Goal: Transaction & Acquisition: Obtain resource

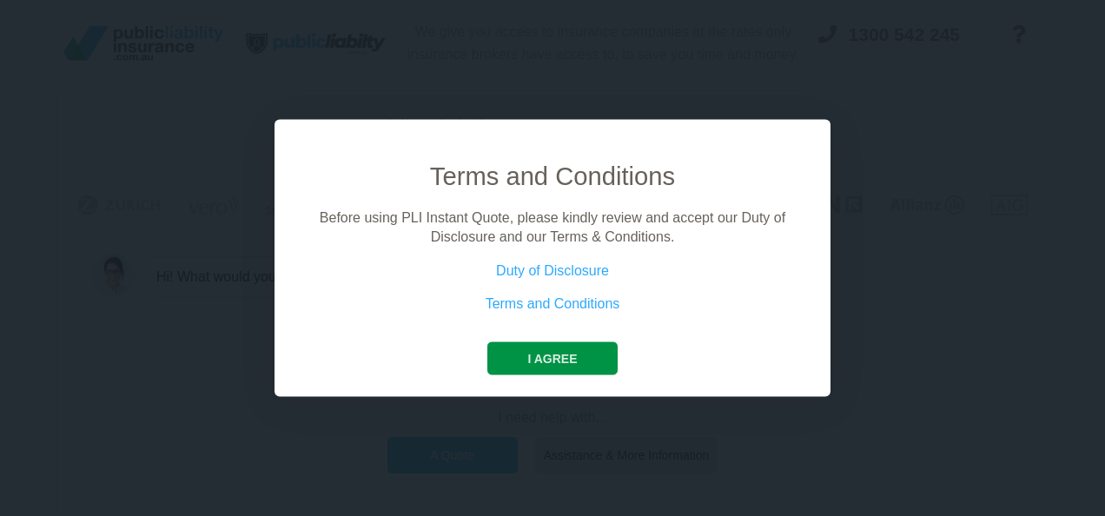
click at [550, 358] on button "I agree" at bounding box center [551, 357] width 129 height 33
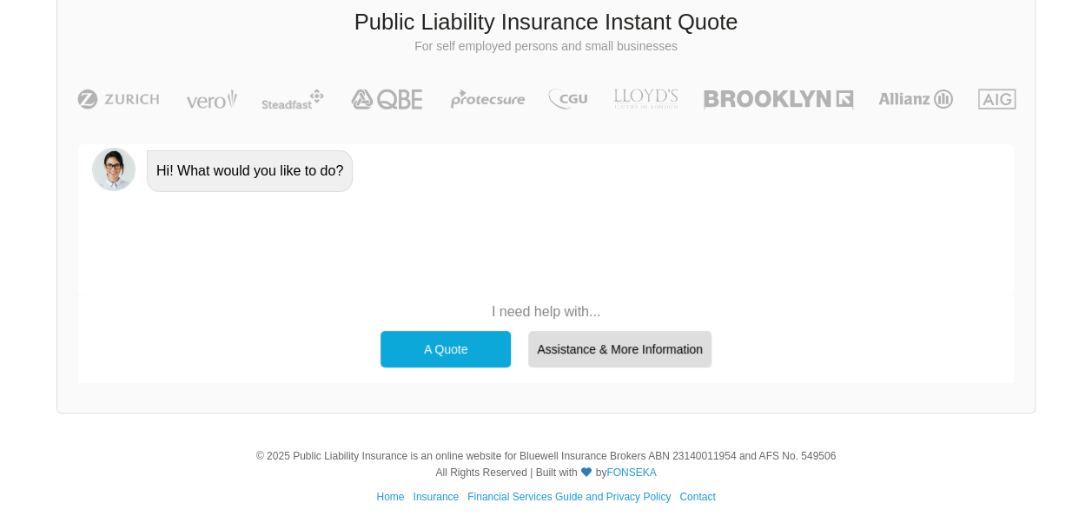
scroll to position [120, 0]
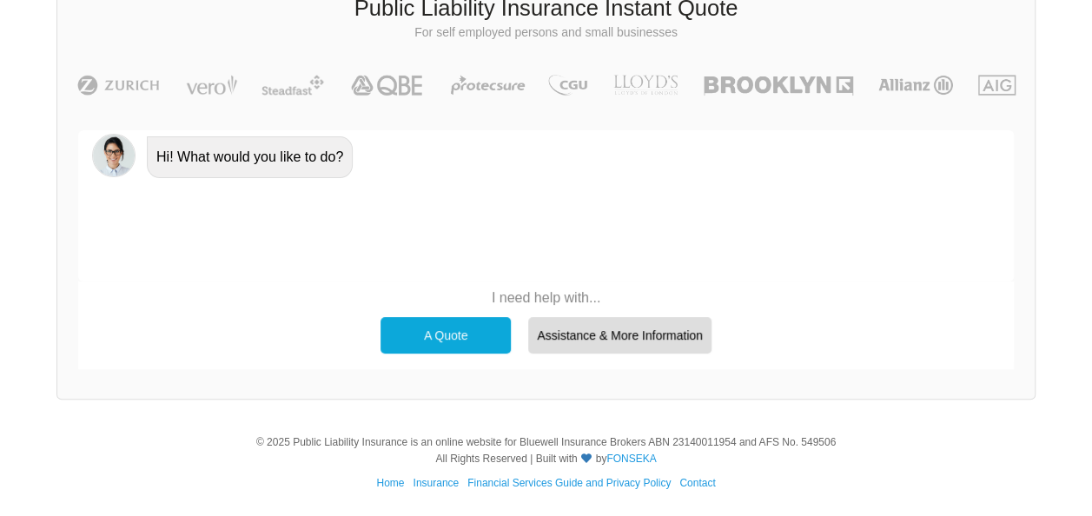
click at [434, 332] on div "A Quote" at bounding box center [445, 335] width 130 height 36
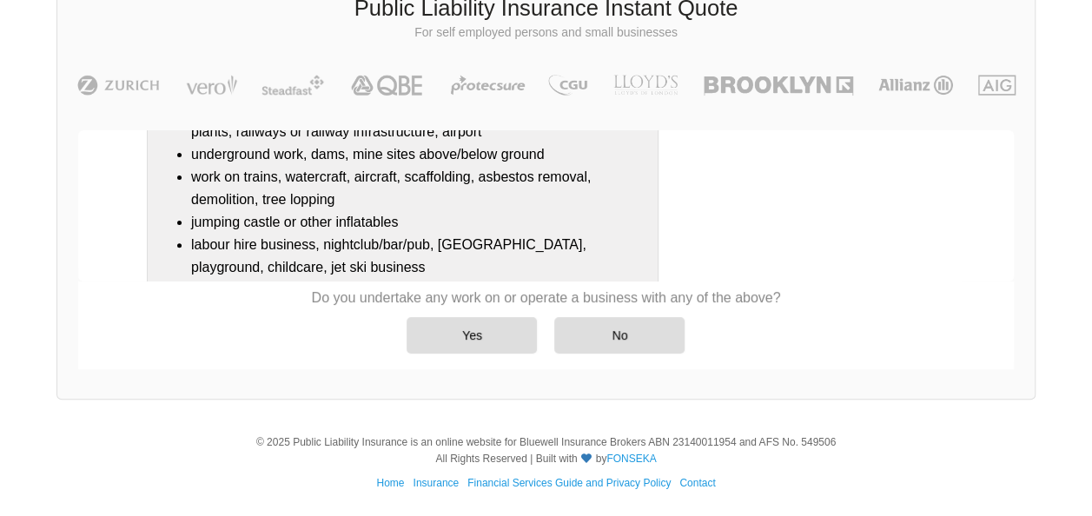
scroll to position [391, 0]
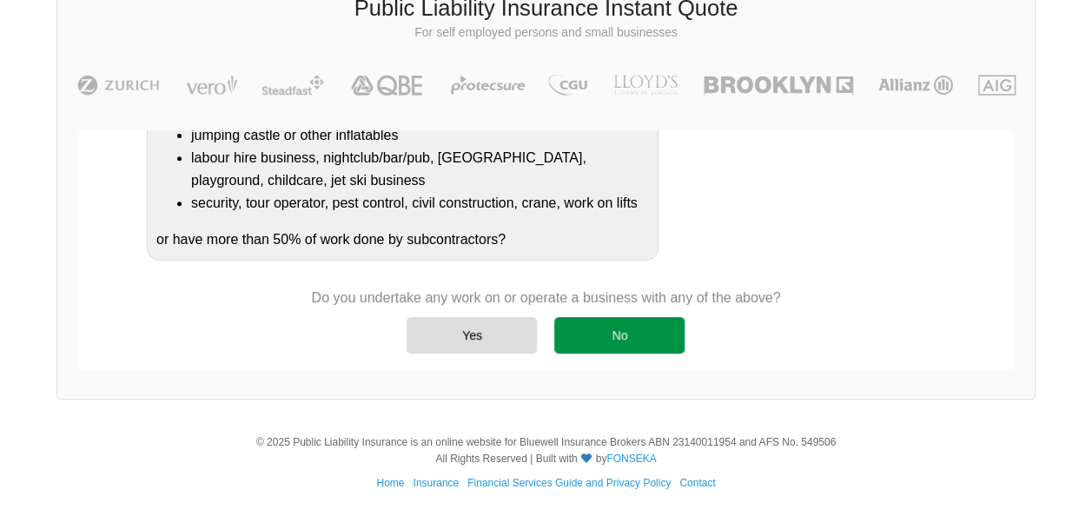
click at [639, 347] on div "No" at bounding box center [619, 335] width 130 height 36
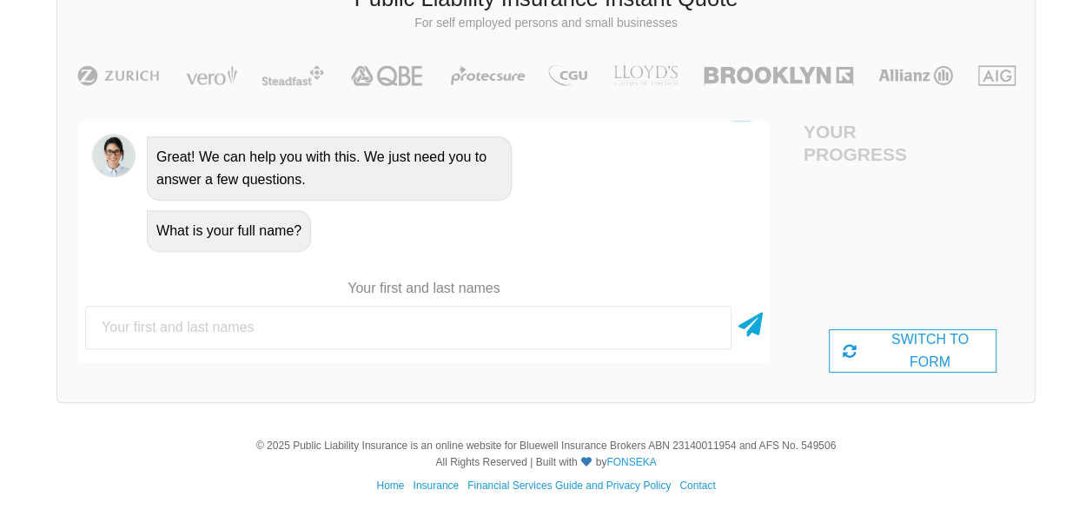
scroll to position [132, 0]
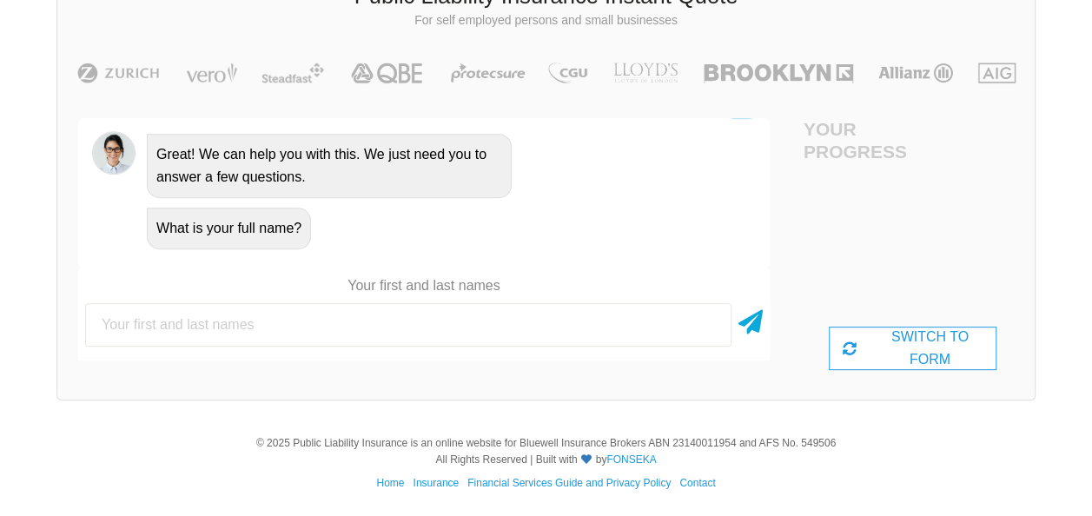
click at [379, 319] on input "text" at bounding box center [408, 324] width 646 height 43
type input "H"
type input "[PERSON_NAME]"
click at [559, 254] on div "Hi! What would you like to do? A Quote No problem, we can help with that, Do yo…" at bounding box center [423, 193] width 691 height 151
click at [749, 327] on icon at bounding box center [750, 318] width 24 height 31
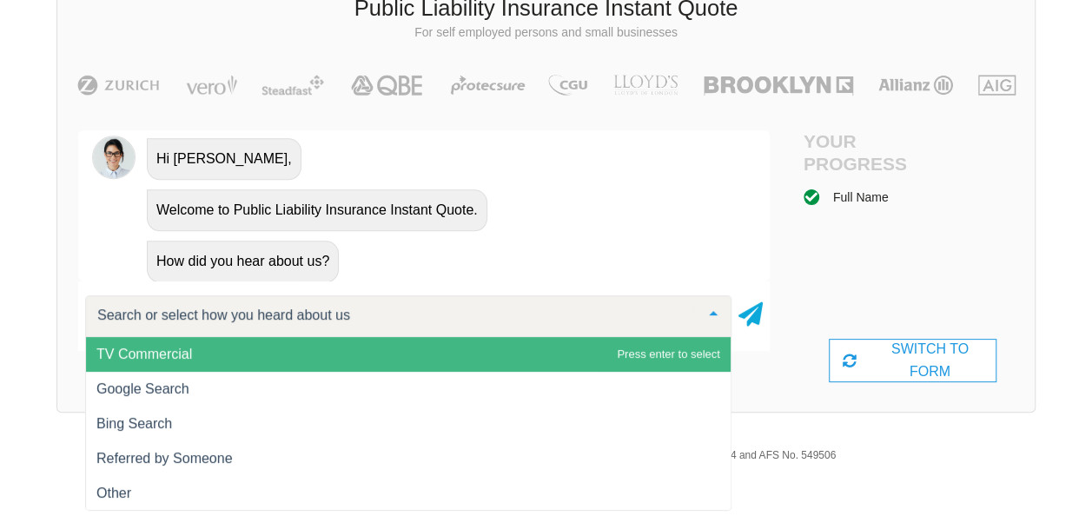
scroll to position [929, 0]
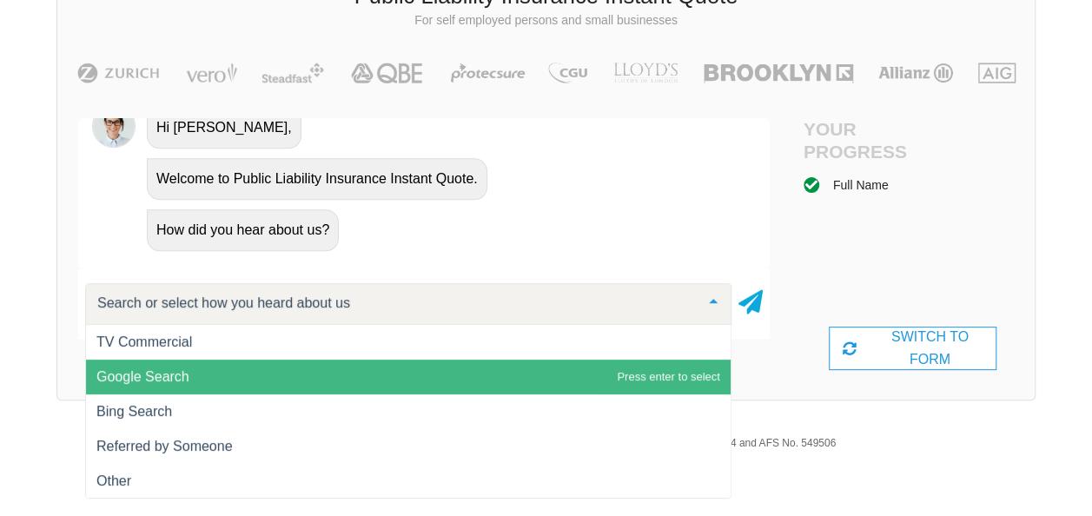
click at [190, 375] on span "Google Search" at bounding box center [408, 377] width 644 height 35
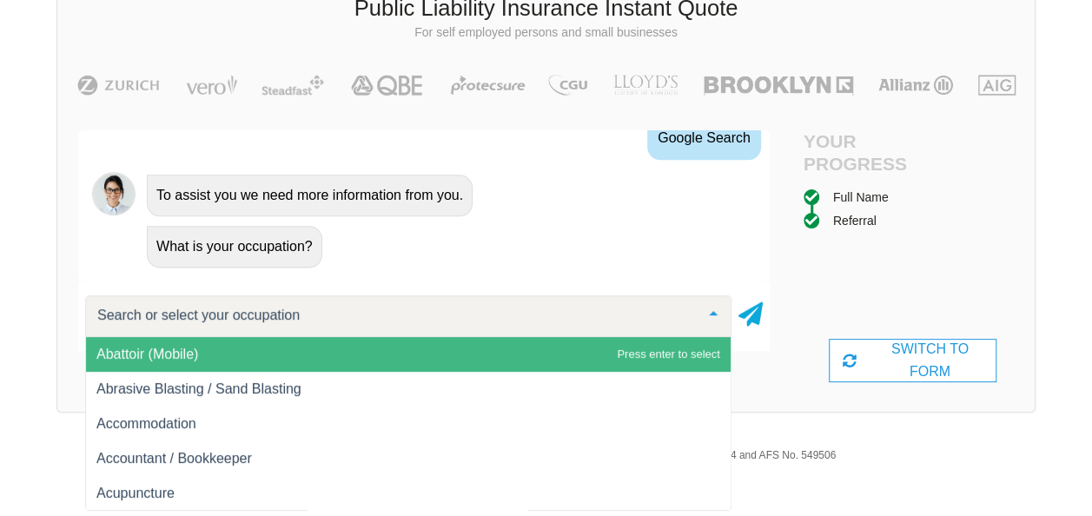
scroll to position [1094, 0]
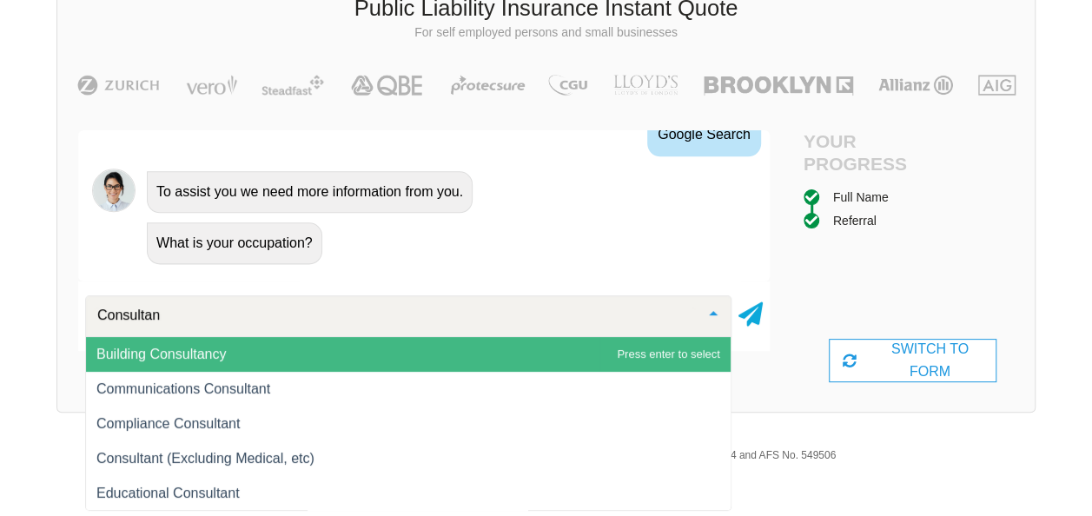
type input "Consultant"
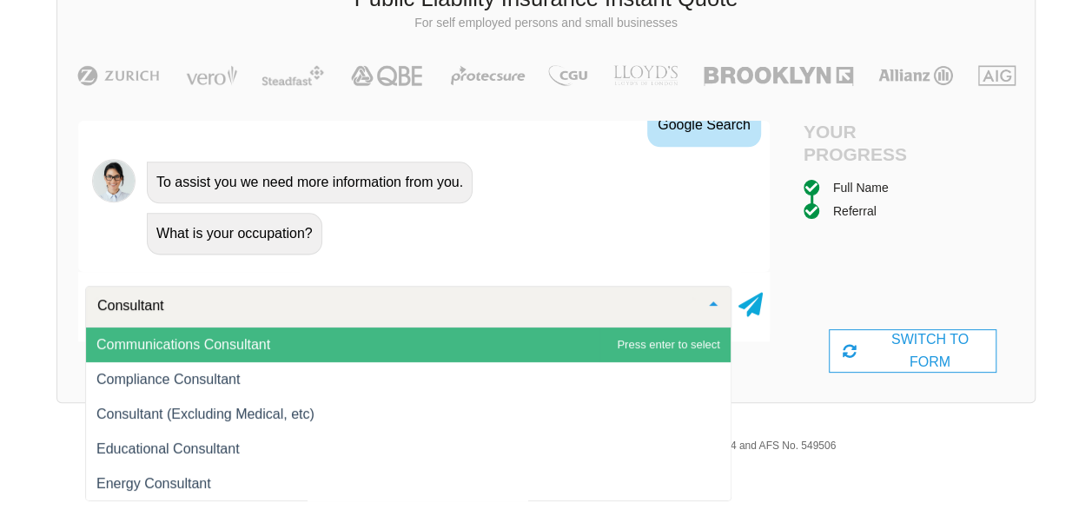
scroll to position [132, 0]
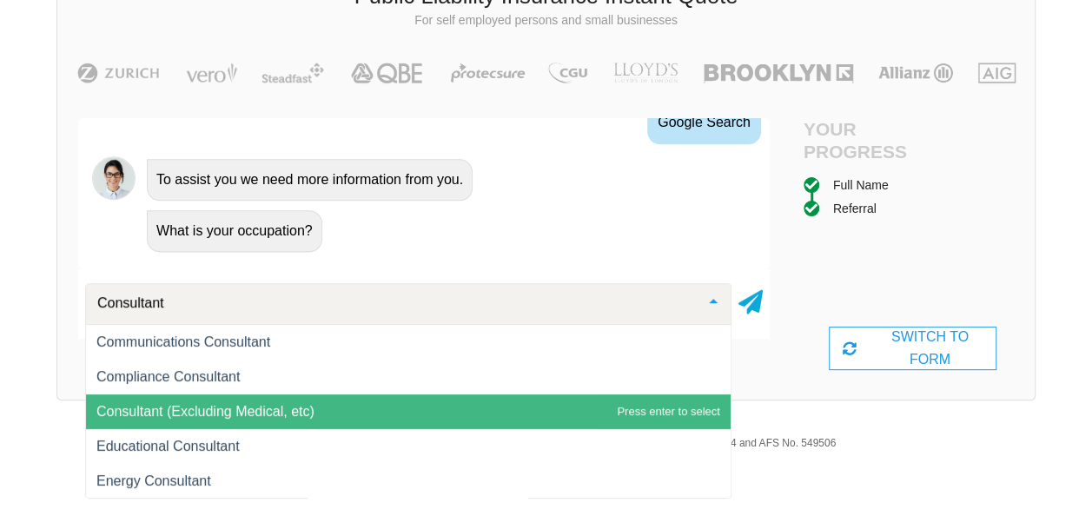
click at [123, 408] on span "Consultant (Excluding Medical, etc)" at bounding box center [205, 411] width 218 height 15
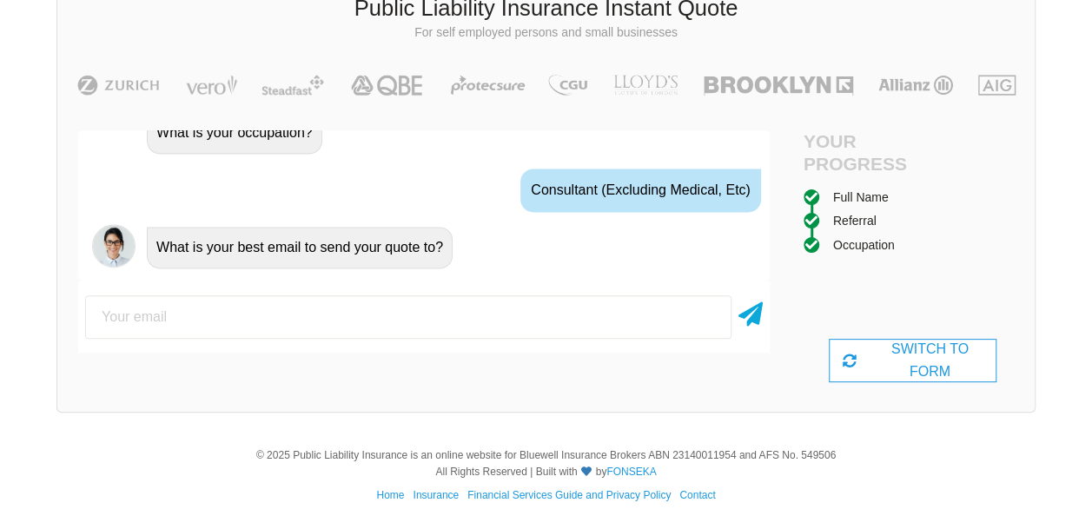
scroll to position [1208, 0]
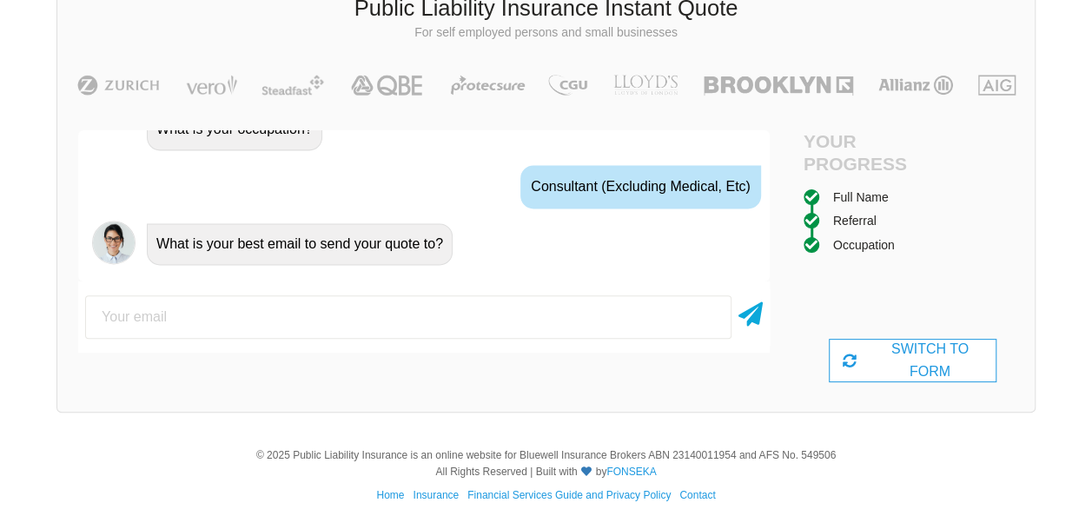
click at [212, 328] on input "email" at bounding box center [408, 316] width 646 height 43
type input "[EMAIL_ADDRESS][DOMAIN_NAME]"
click at [754, 320] on icon at bounding box center [750, 310] width 24 height 31
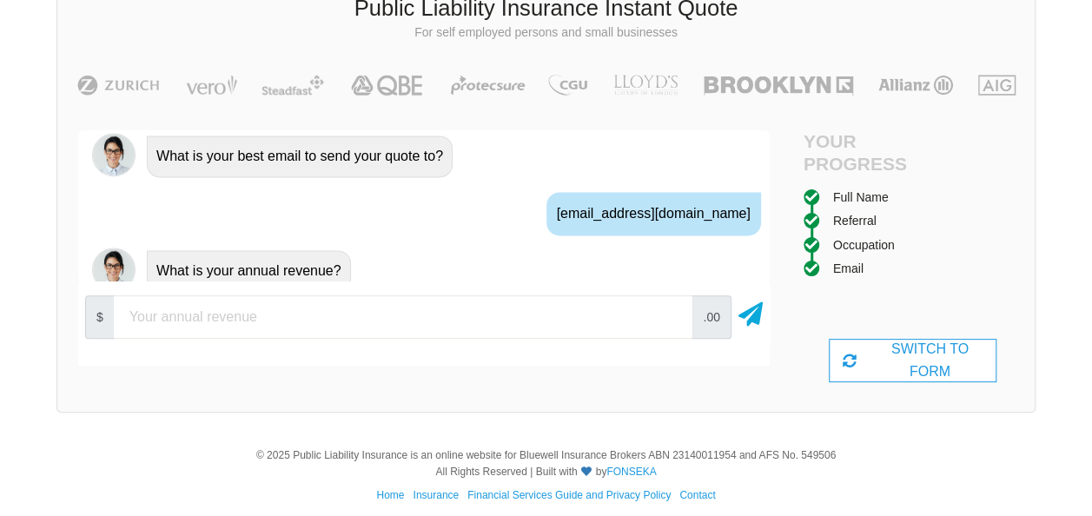
scroll to position [0, 0]
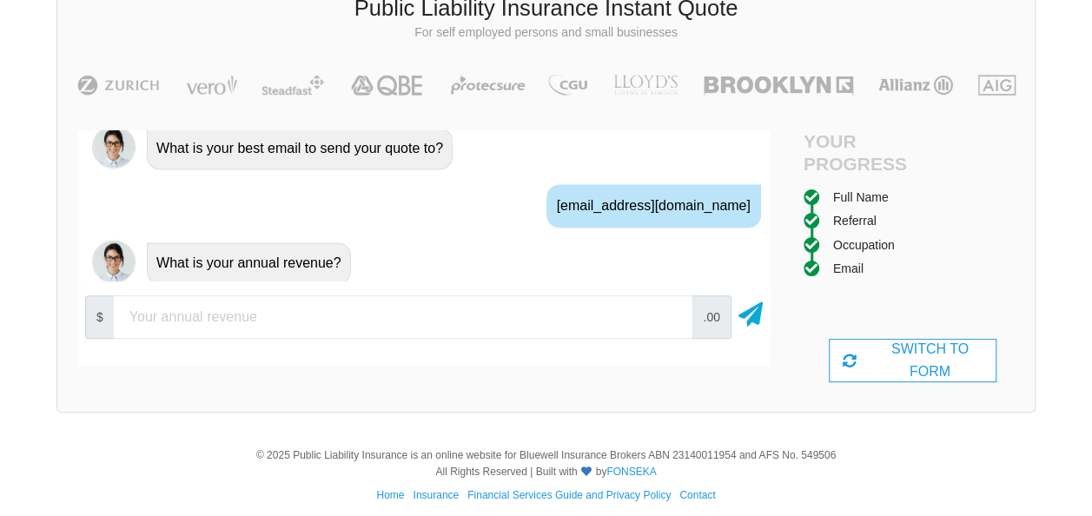
click at [241, 319] on input "number" at bounding box center [403, 316] width 578 height 43
type input "50000"
click at [749, 315] on icon at bounding box center [750, 310] width 24 height 31
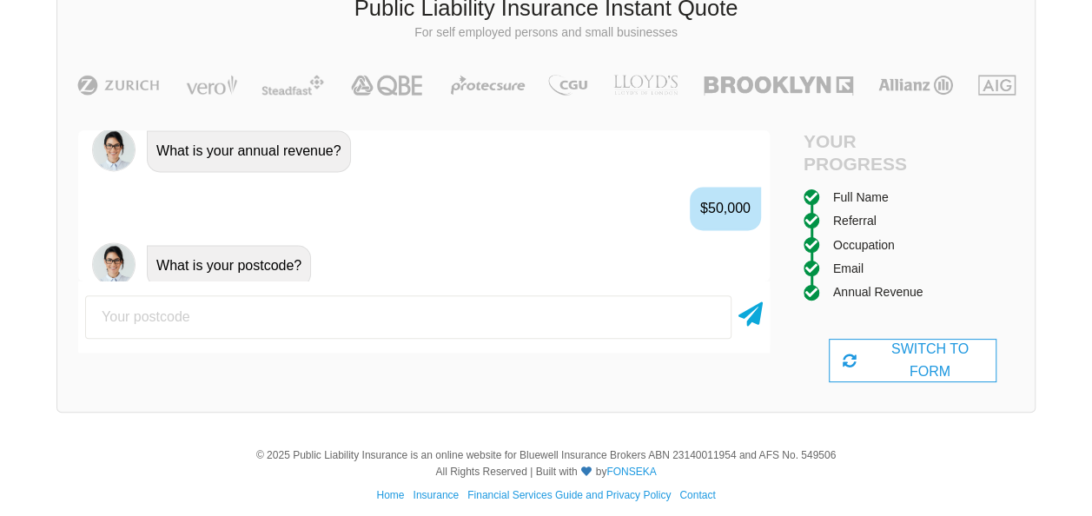
scroll to position [1417, 0]
click at [210, 320] on input "number" at bounding box center [408, 316] width 646 height 43
type input "6064"
click at [754, 311] on icon at bounding box center [750, 310] width 24 height 31
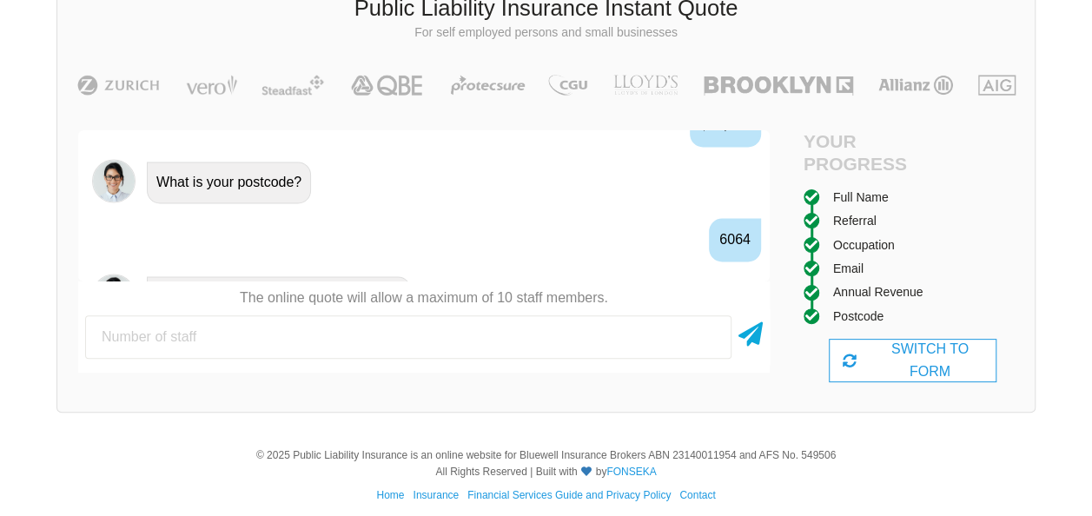
scroll to position [1532, 0]
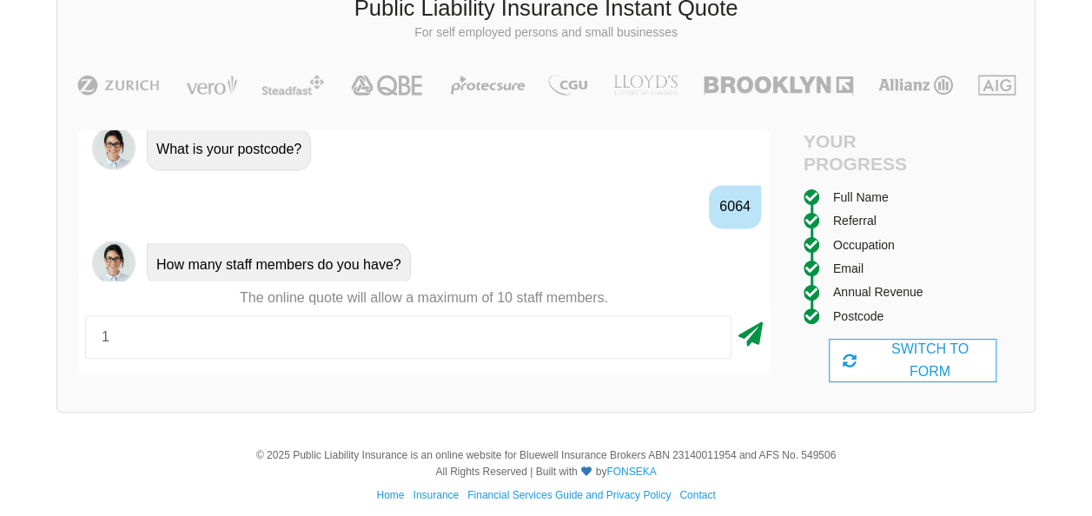
type input "1"
click at [749, 337] on icon at bounding box center [750, 330] width 24 height 31
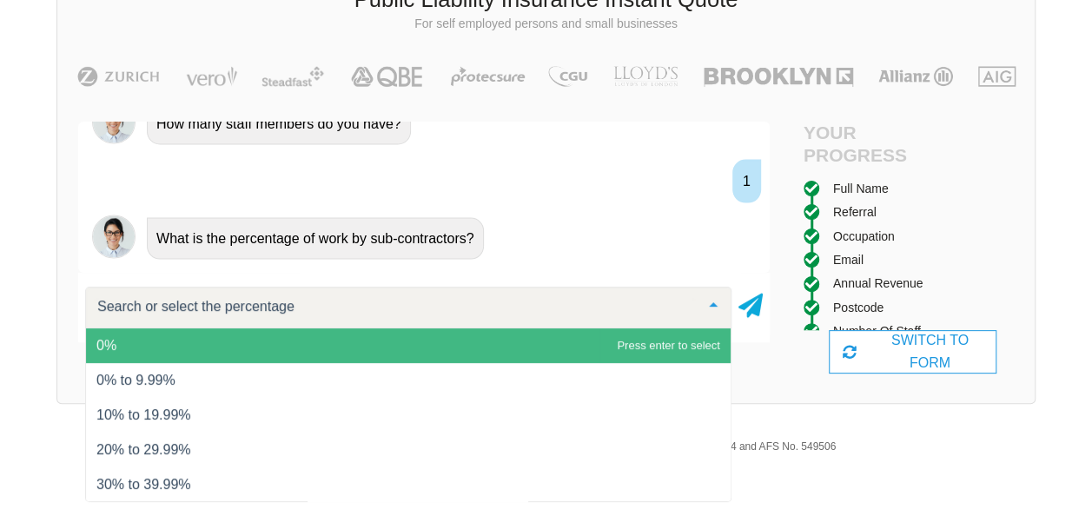
scroll to position [132, 0]
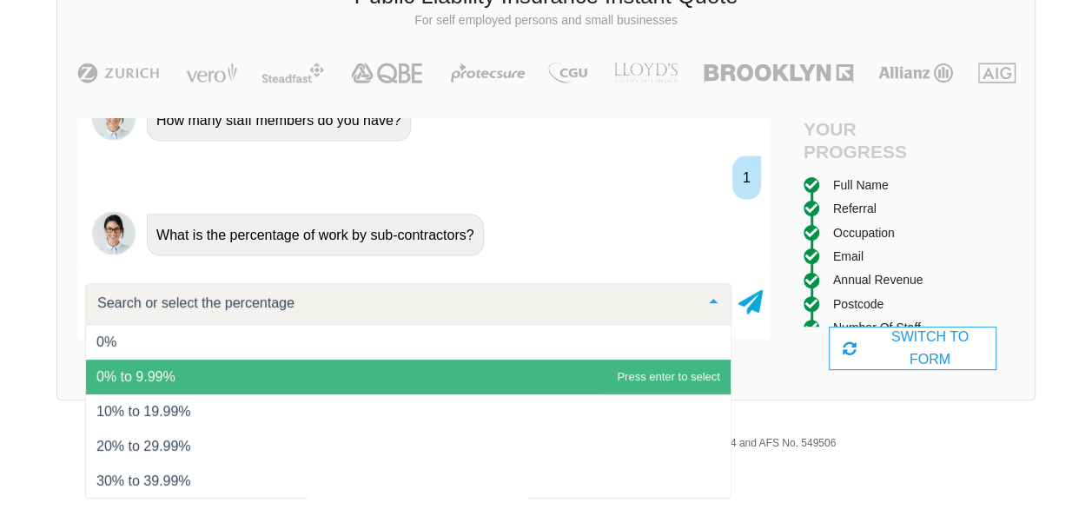
click at [183, 374] on span "0% to 9.99%" at bounding box center [408, 377] width 644 height 35
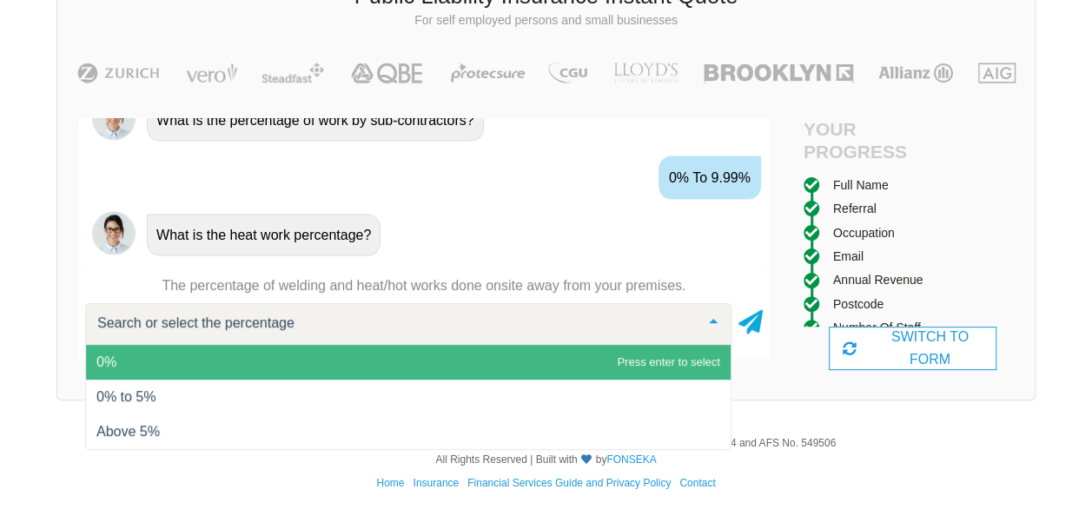
click at [189, 354] on span "0%" at bounding box center [408, 362] width 644 height 35
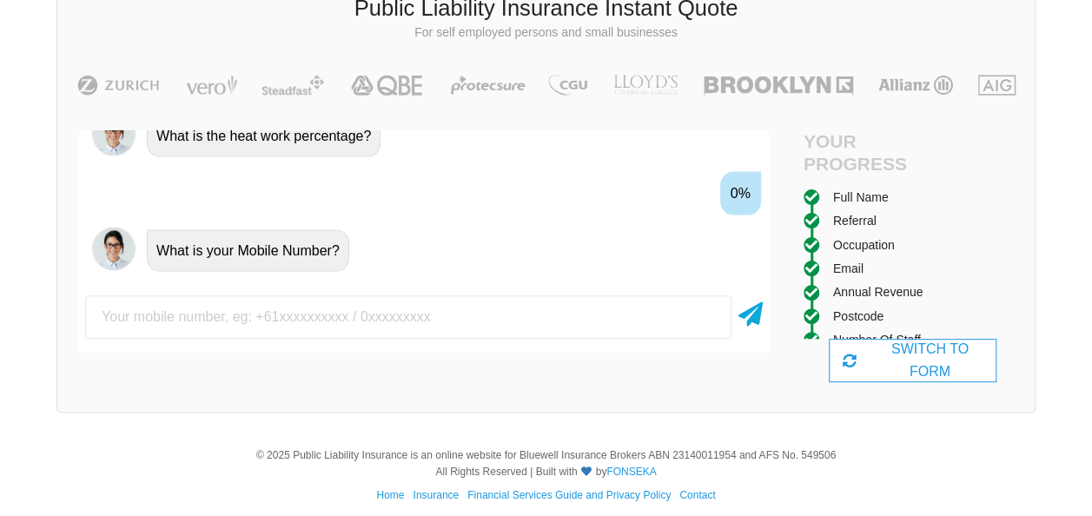
scroll to position [1892, 0]
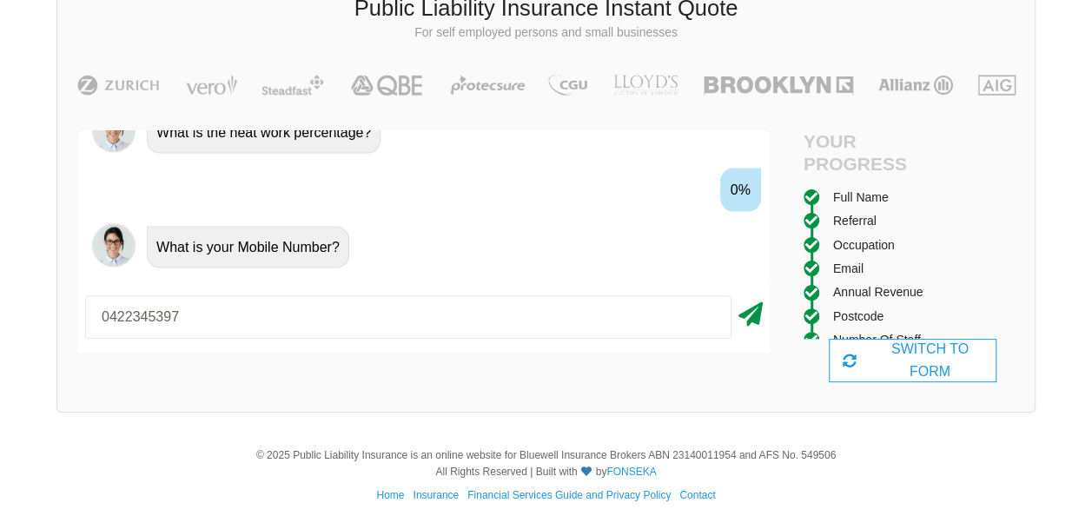
type input "0422345397"
click at [747, 311] on icon at bounding box center [750, 310] width 24 height 31
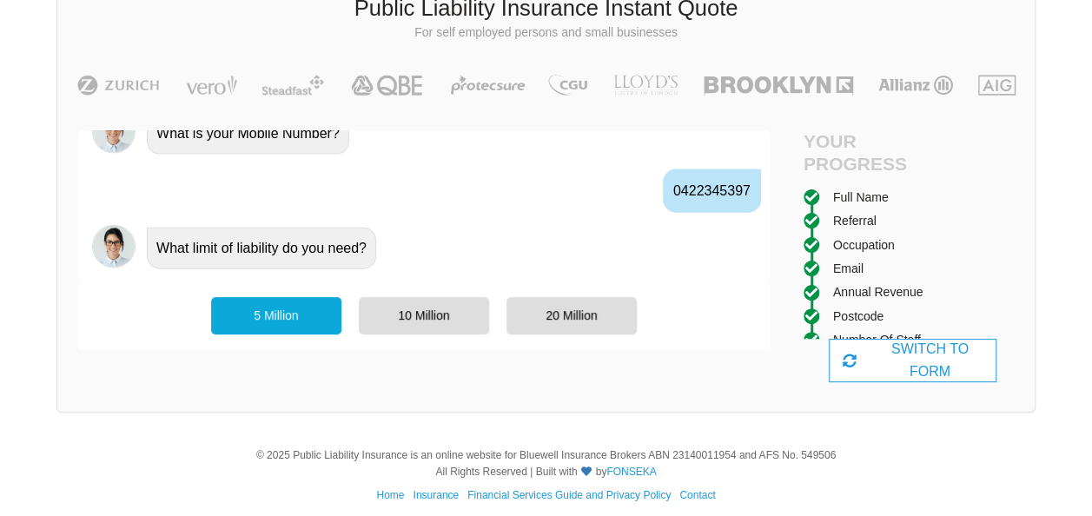
scroll to position [132, 0]
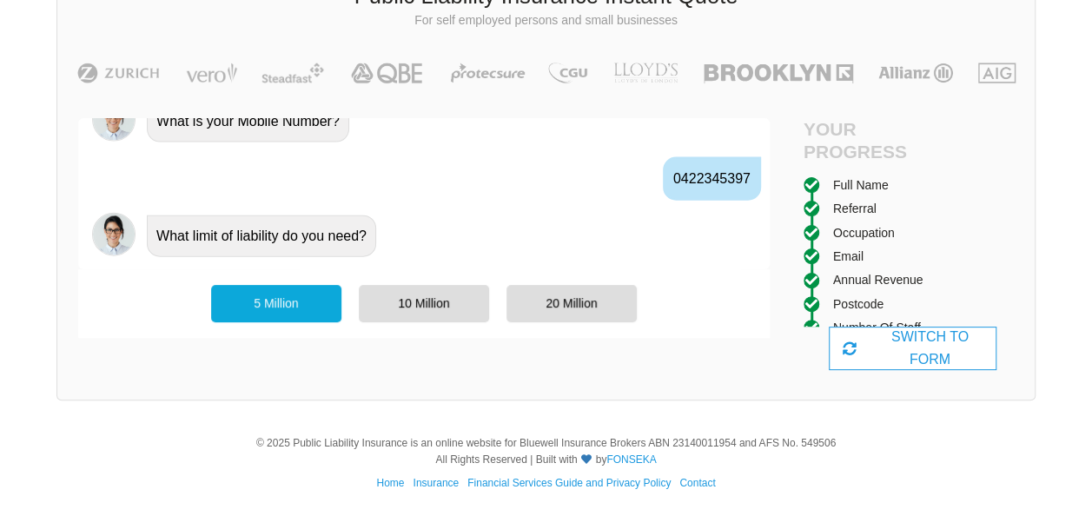
click at [301, 309] on div "5 Million" at bounding box center [276, 303] width 130 height 36
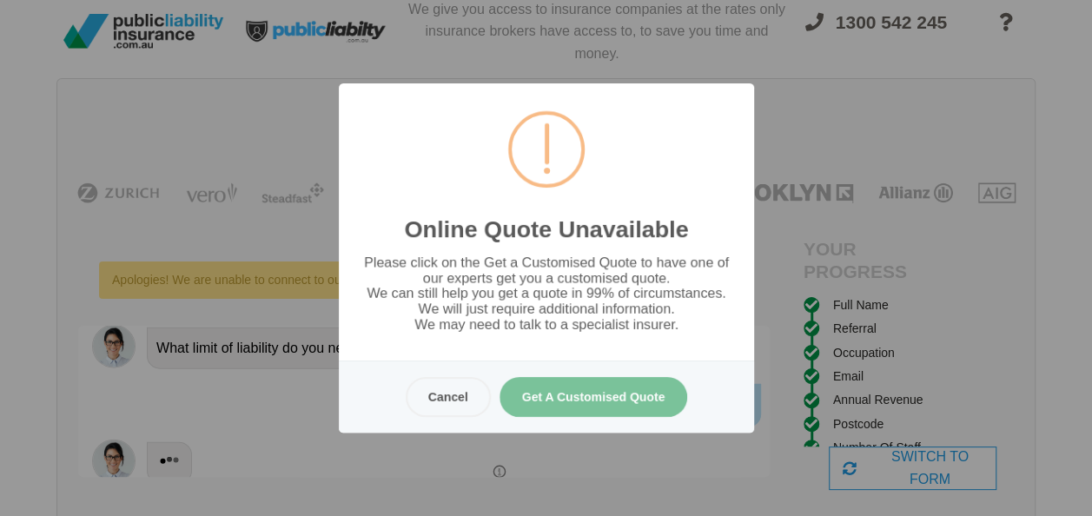
scroll to position [0, 0]
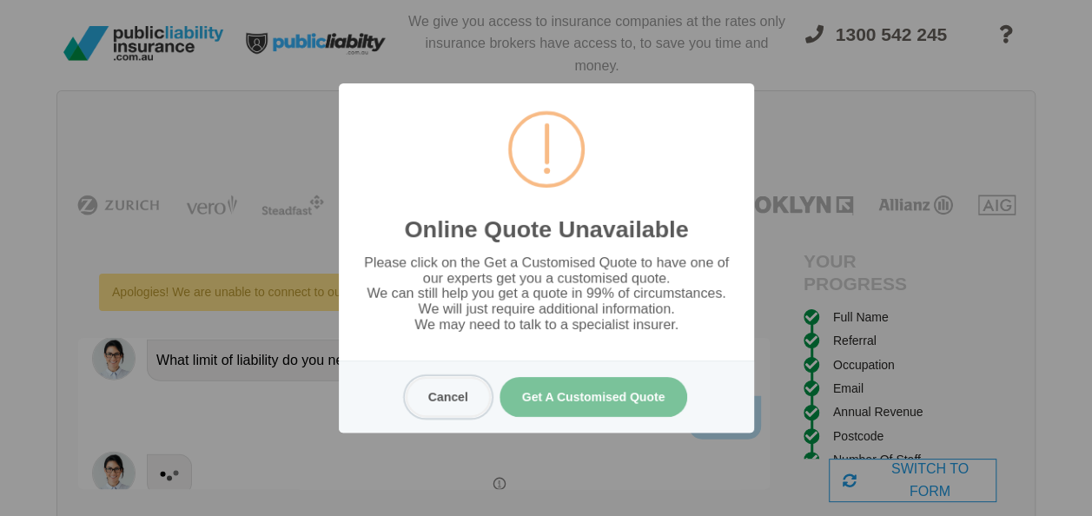
click at [461, 403] on button "Cancel" at bounding box center [447, 397] width 85 height 40
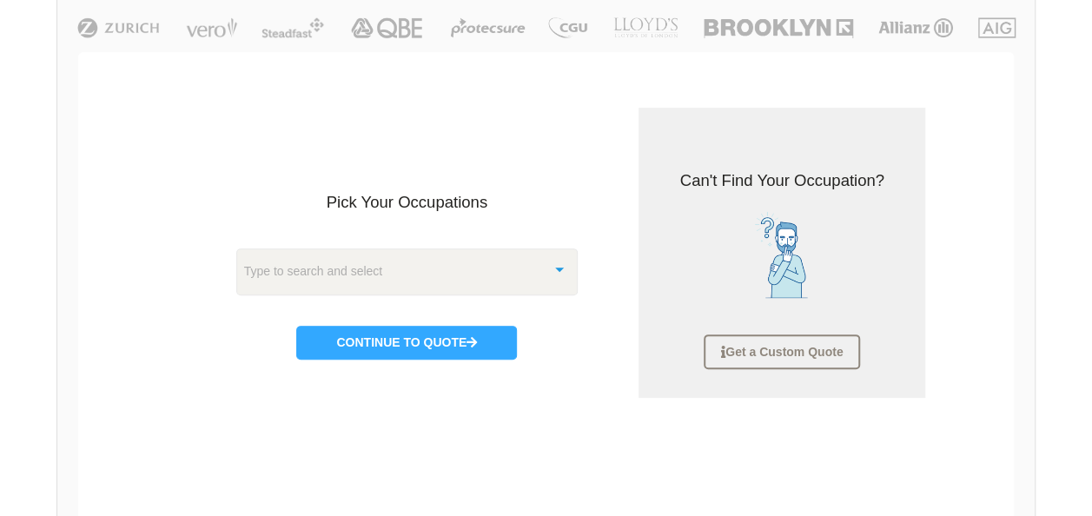
scroll to position [217, 0]
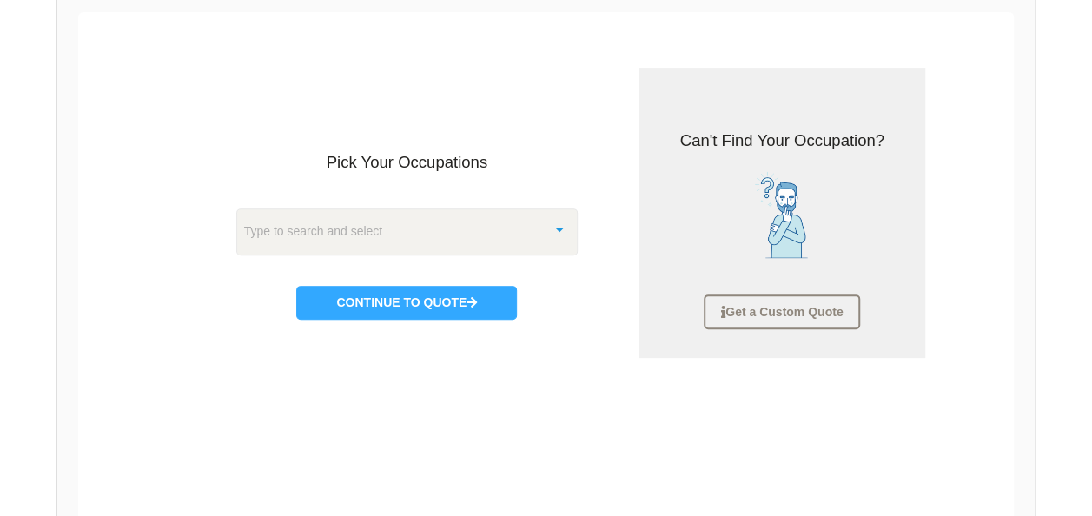
click at [494, 234] on div "Type to search and select" at bounding box center [407, 231] width 342 height 47
click at [546, 168] on h3 "Pick Your Occupations" at bounding box center [407, 162] width 342 height 23
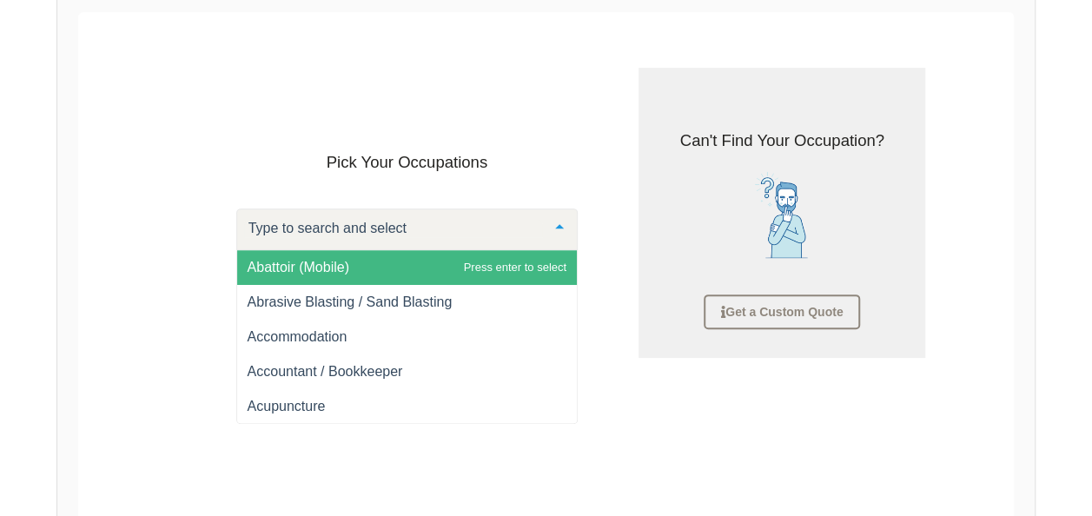
click at [489, 229] on div at bounding box center [407, 229] width 342 height 42
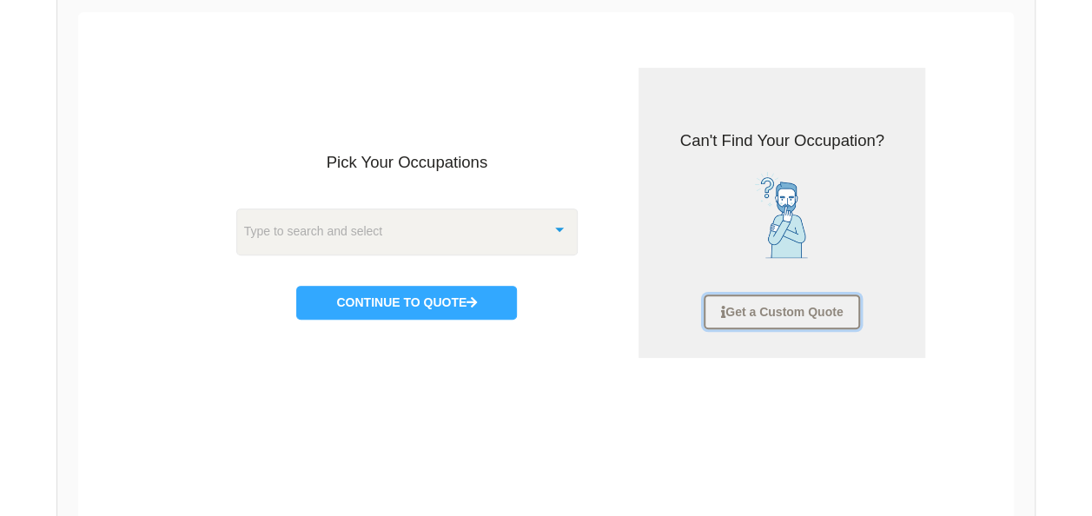
click at [807, 319] on link "Get a Custom Quote" at bounding box center [781, 311] width 156 height 35
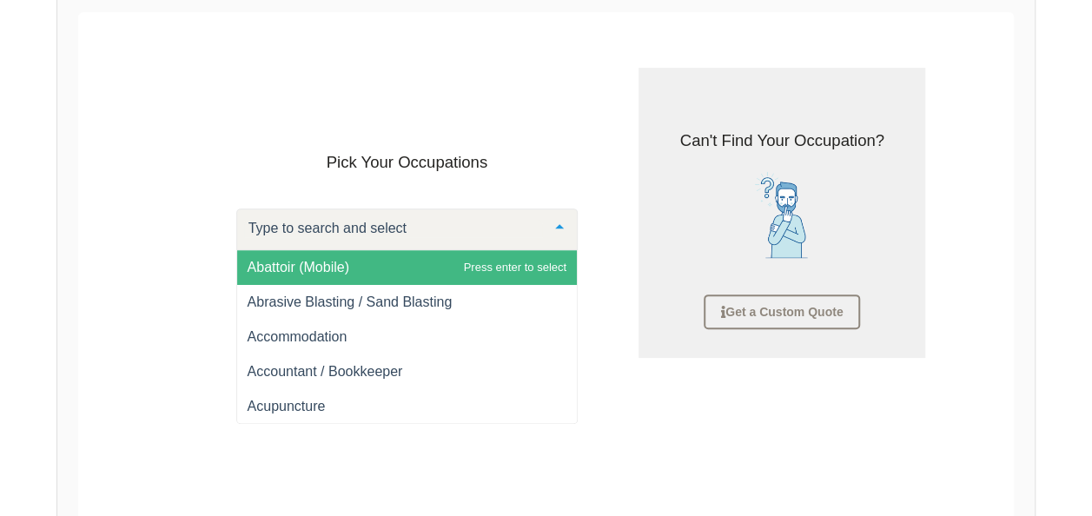
click at [472, 248] on div at bounding box center [407, 229] width 342 height 42
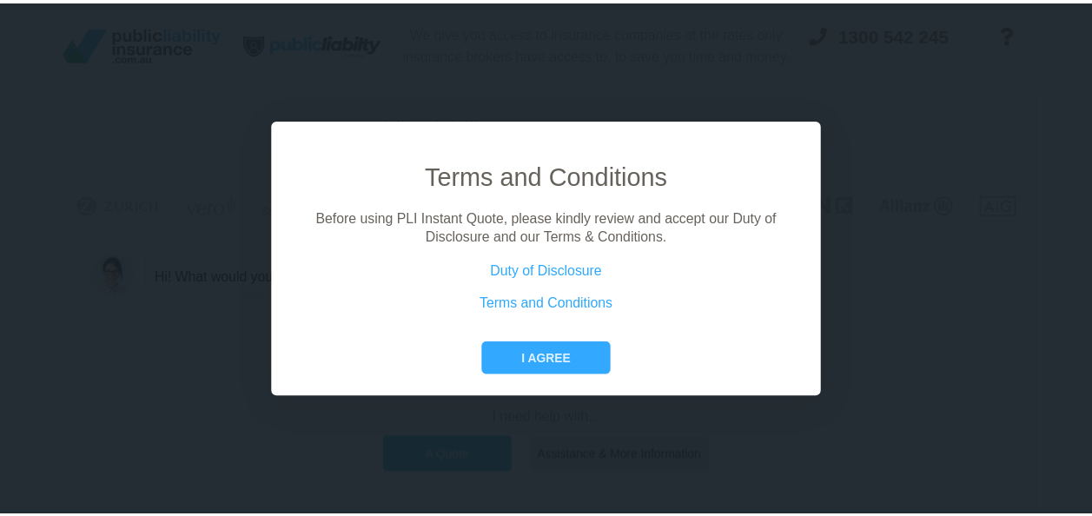
scroll to position [120, 0]
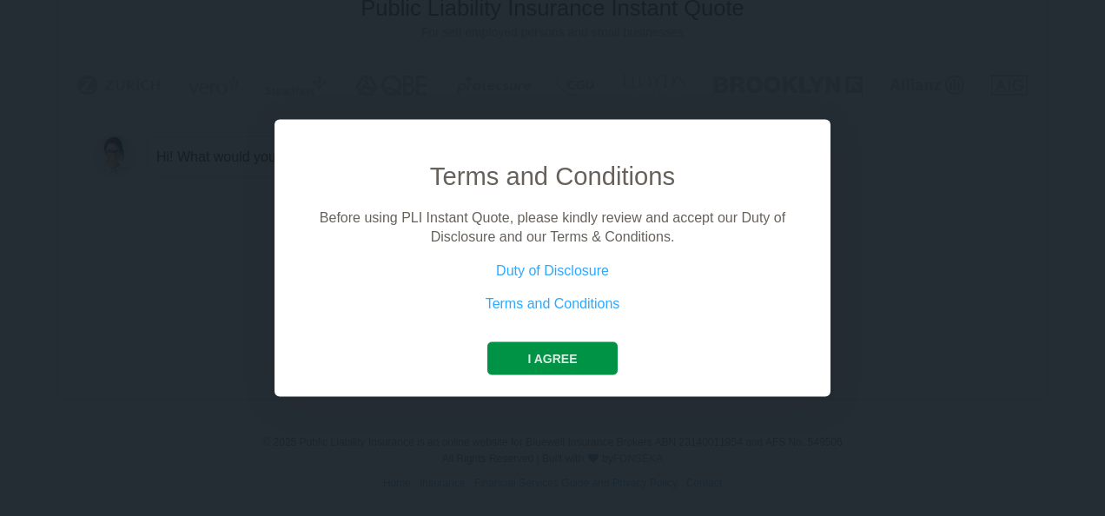
click at [562, 359] on button "I agree" at bounding box center [551, 357] width 129 height 33
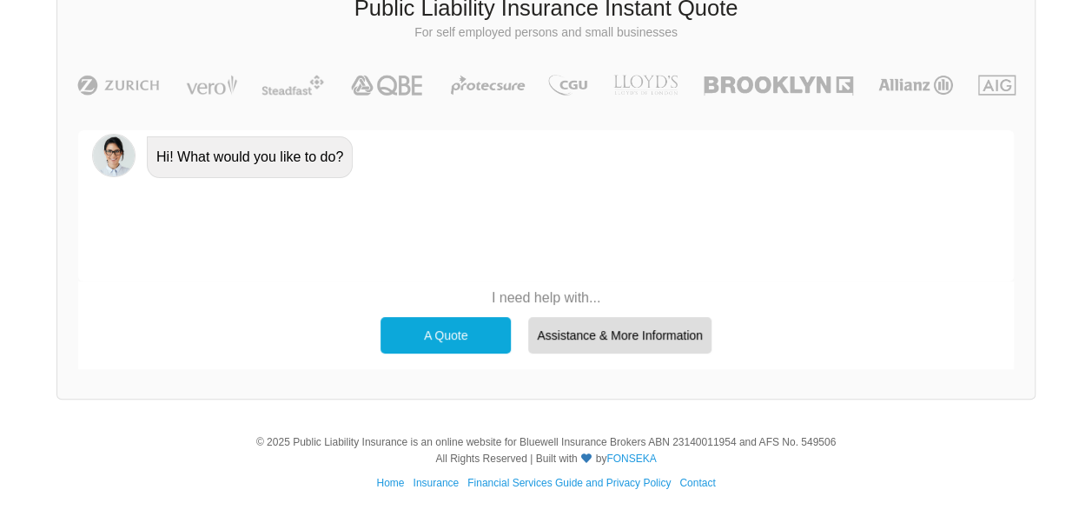
click at [465, 337] on div "A Quote" at bounding box center [445, 335] width 130 height 36
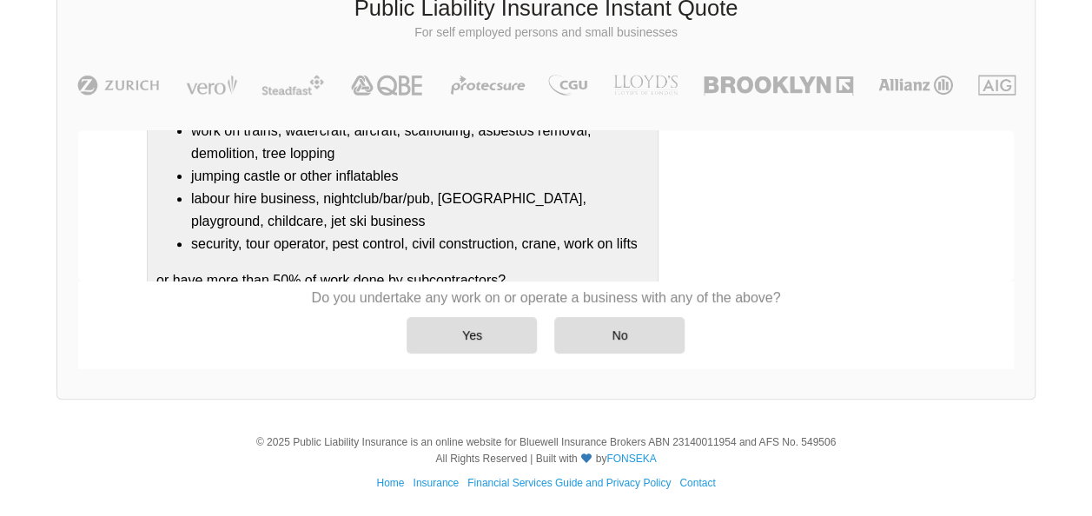
scroll to position [373, 0]
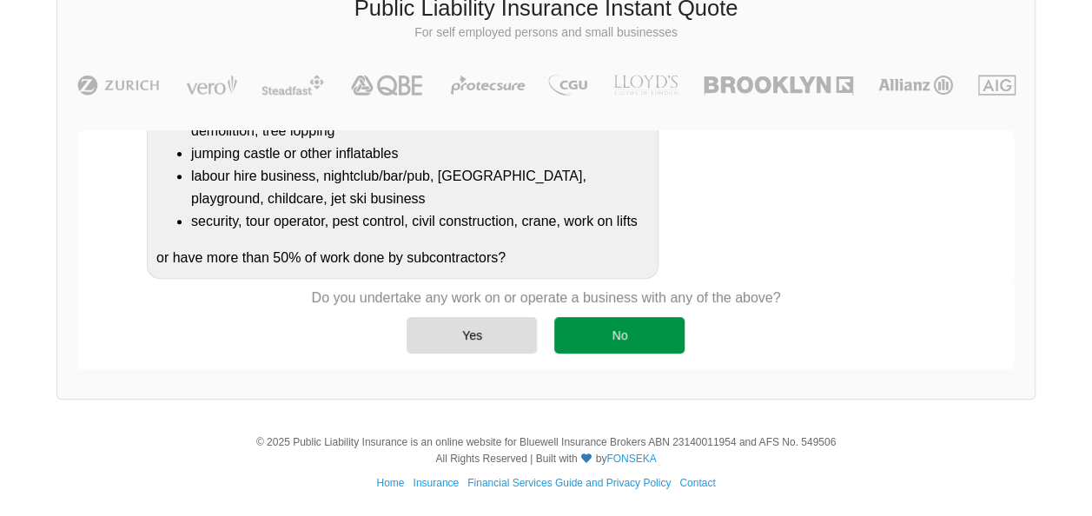
click at [612, 338] on div "No" at bounding box center [619, 335] width 130 height 36
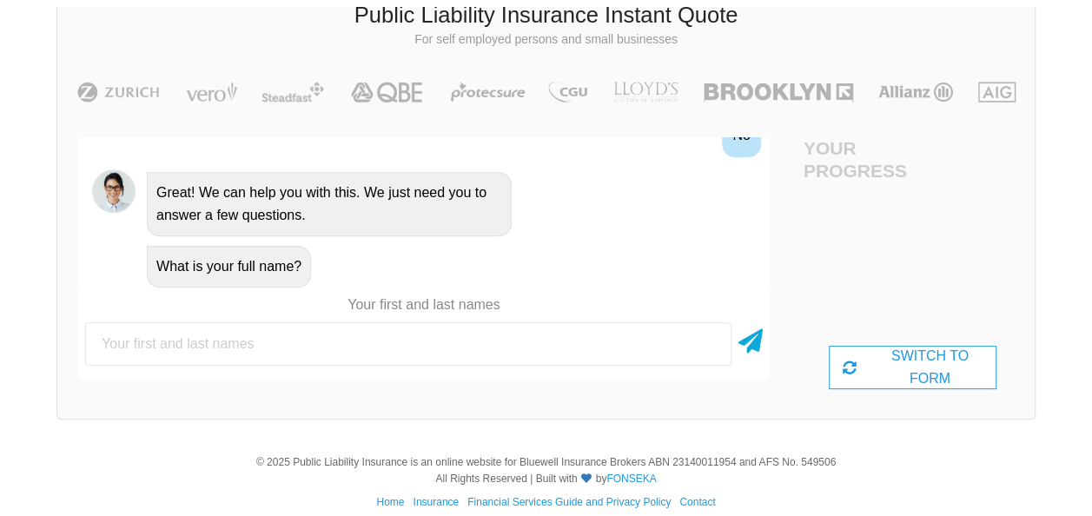
scroll to position [120, 0]
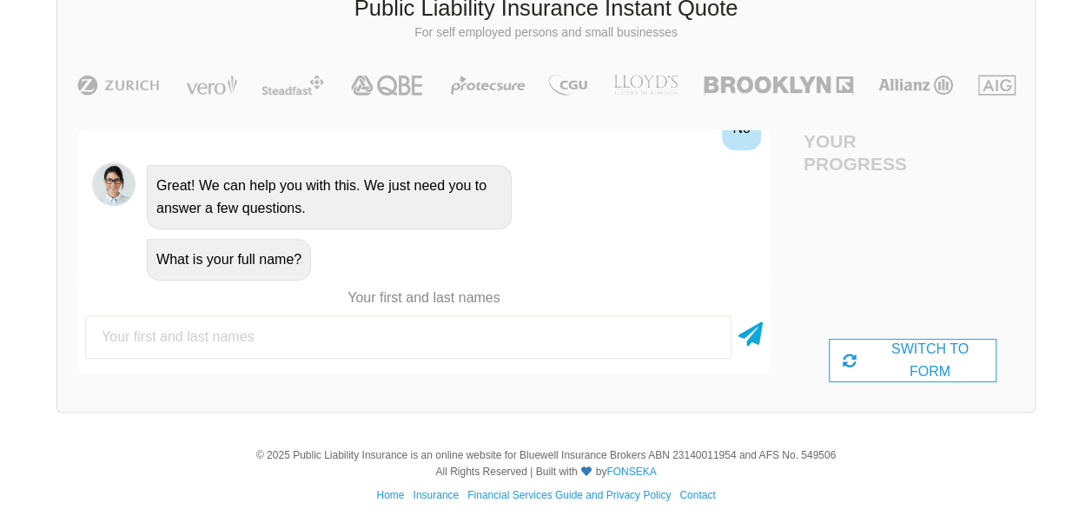
click at [318, 333] on input "text" at bounding box center [408, 336] width 646 height 43
type input "[PERSON_NAME]"
click at [756, 332] on icon at bounding box center [750, 330] width 24 height 31
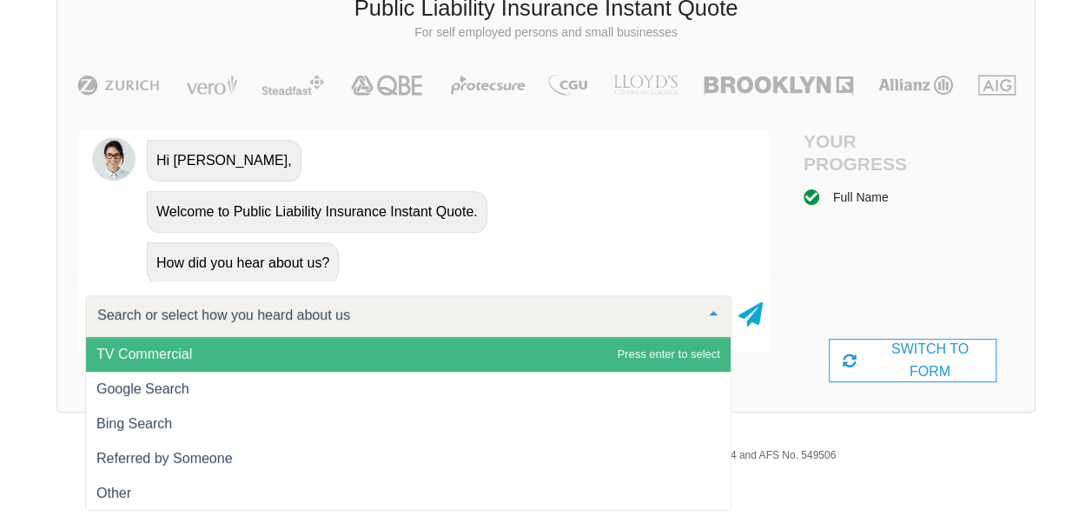
scroll to position [910, 0]
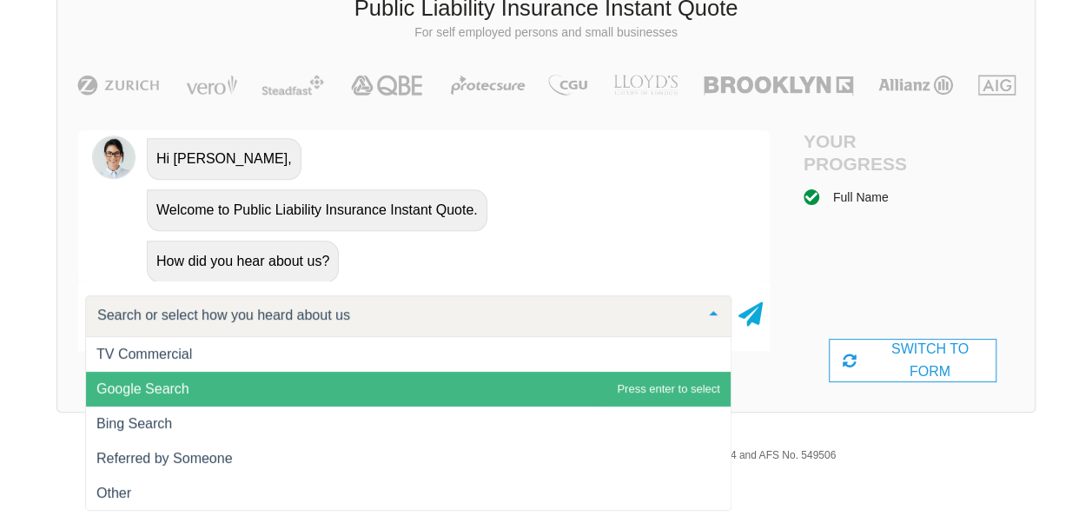
click at [250, 377] on span "Google Search" at bounding box center [408, 389] width 644 height 35
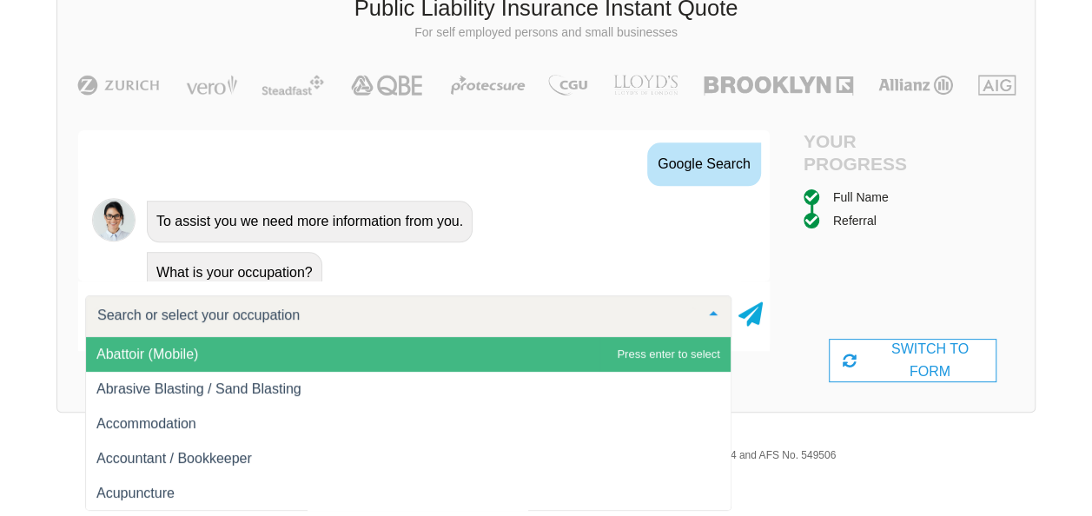
scroll to position [1075, 0]
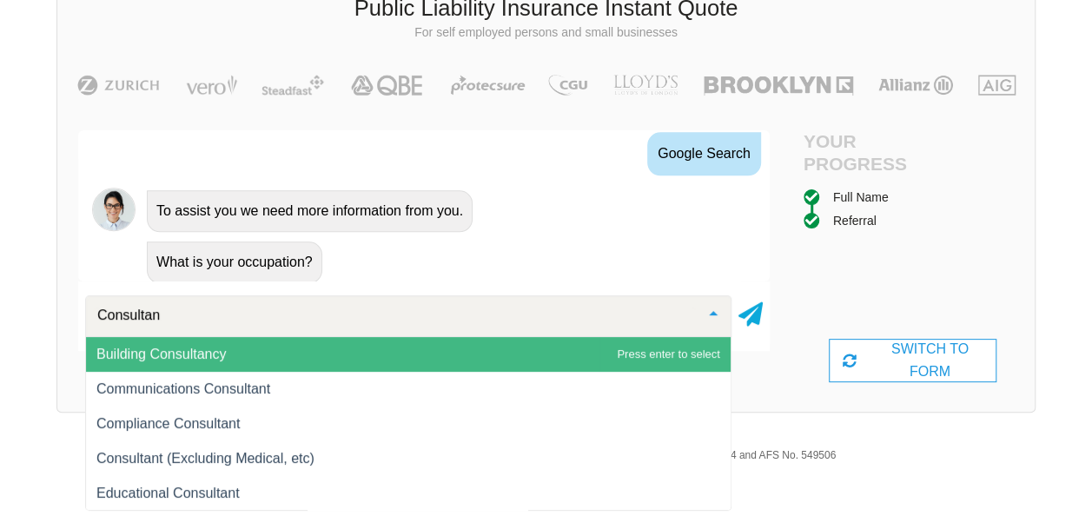
type input "Consultant"
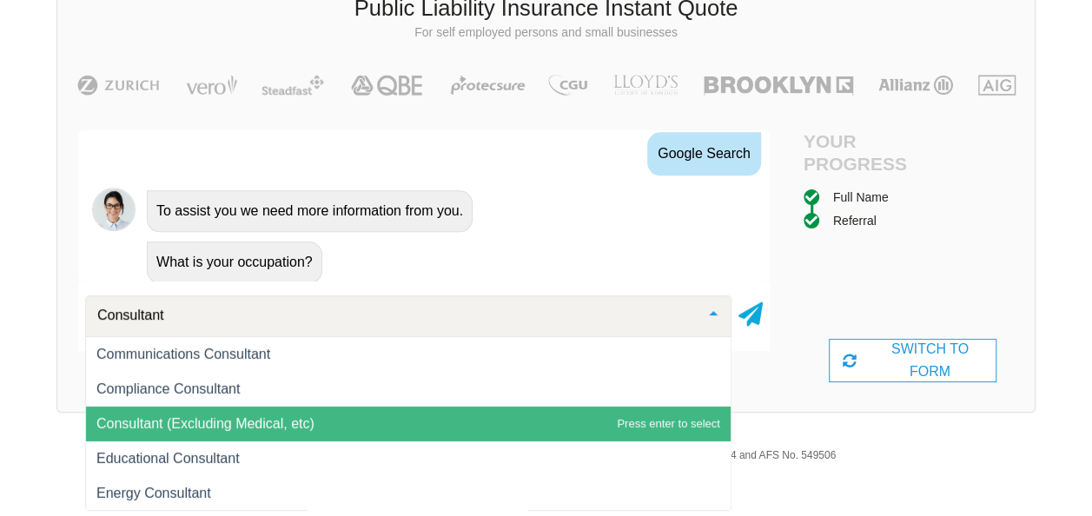
click at [241, 427] on span "Consultant (Excluding Medical, etc)" at bounding box center [205, 423] width 218 height 15
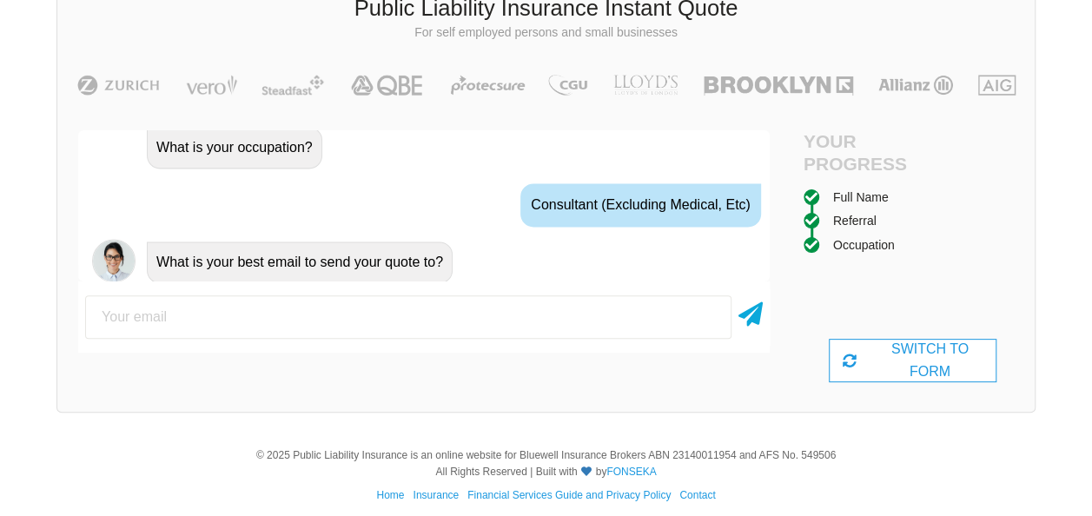
scroll to position [1208, 0]
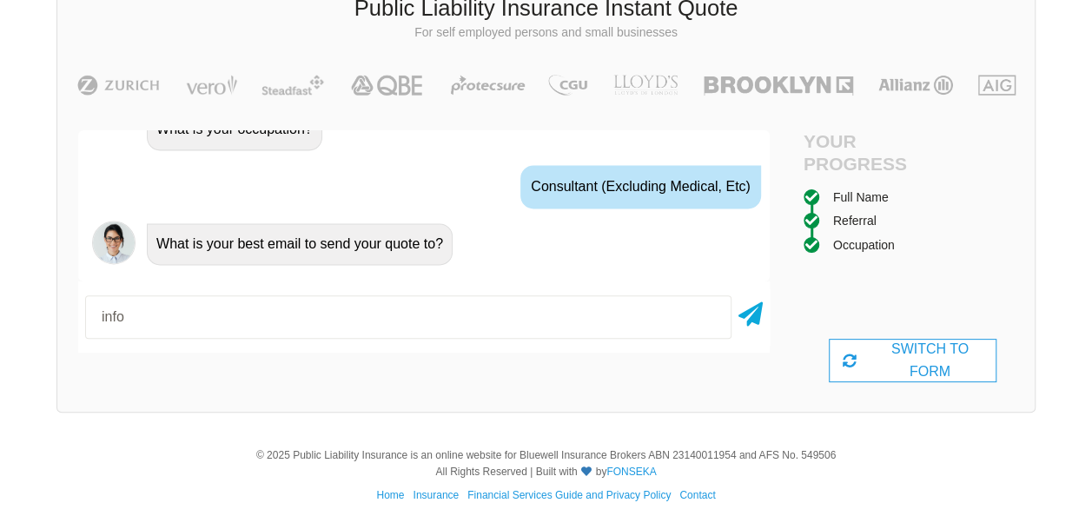
type input "[EMAIL_ADDRESS][DOMAIN_NAME]"
click at [752, 311] on icon at bounding box center [750, 310] width 24 height 31
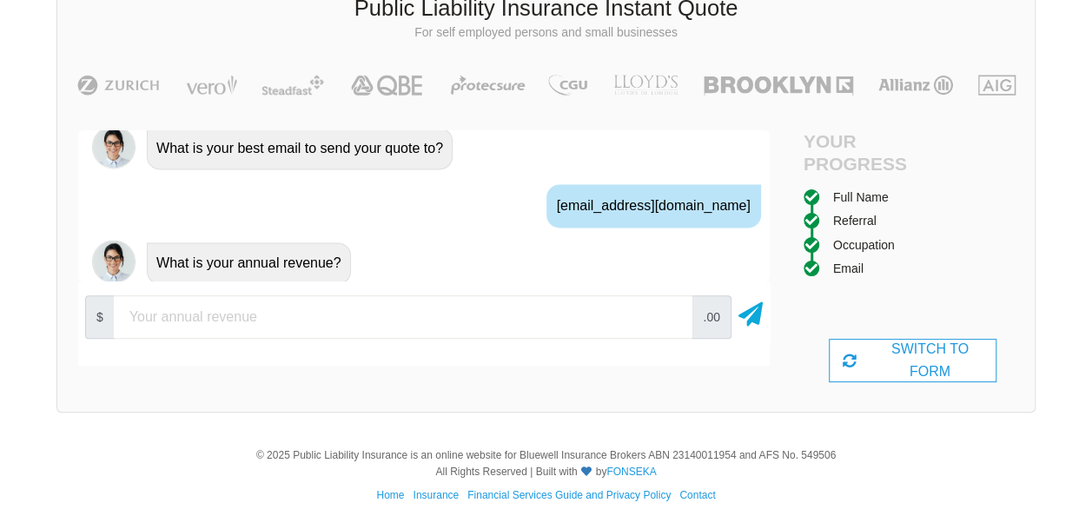
scroll to position [1322, 0]
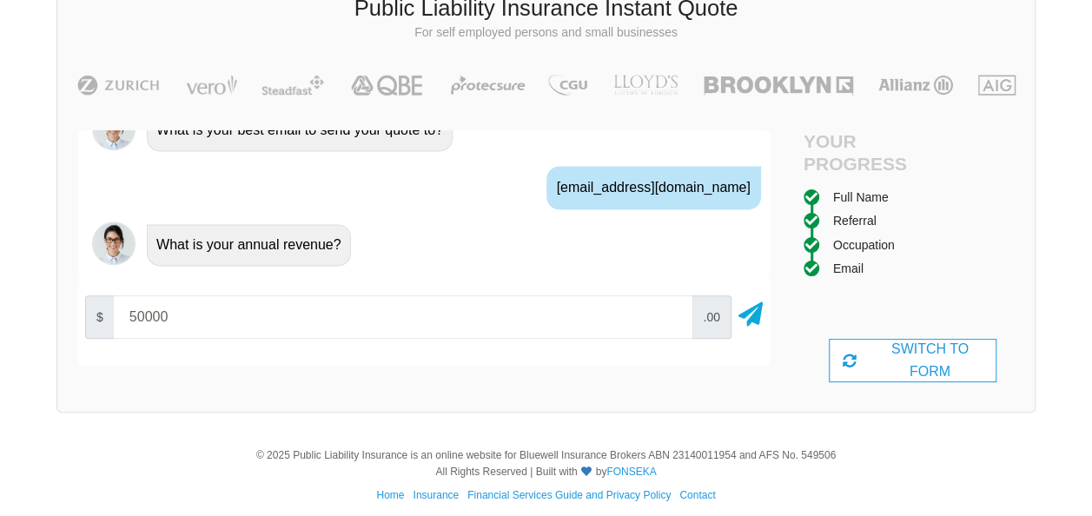
type input "50000"
click at [610, 365] on div "$ 50000 .00" at bounding box center [423, 323] width 691 height 84
click at [749, 316] on icon at bounding box center [750, 310] width 24 height 31
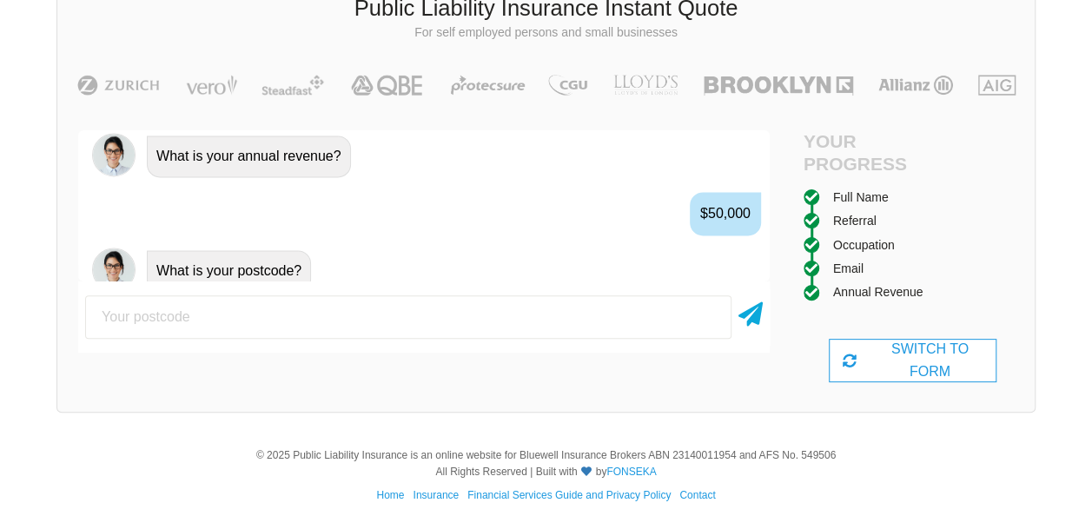
scroll to position [1417, 0]
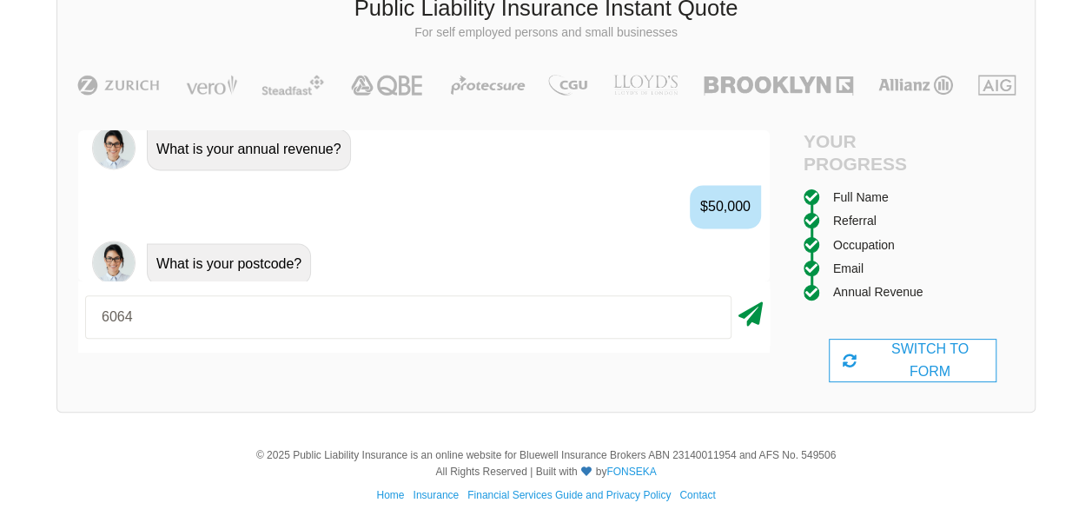
type input "6064"
click at [749, 313] on icon at bounding box center [750, 310] width 24 height 31
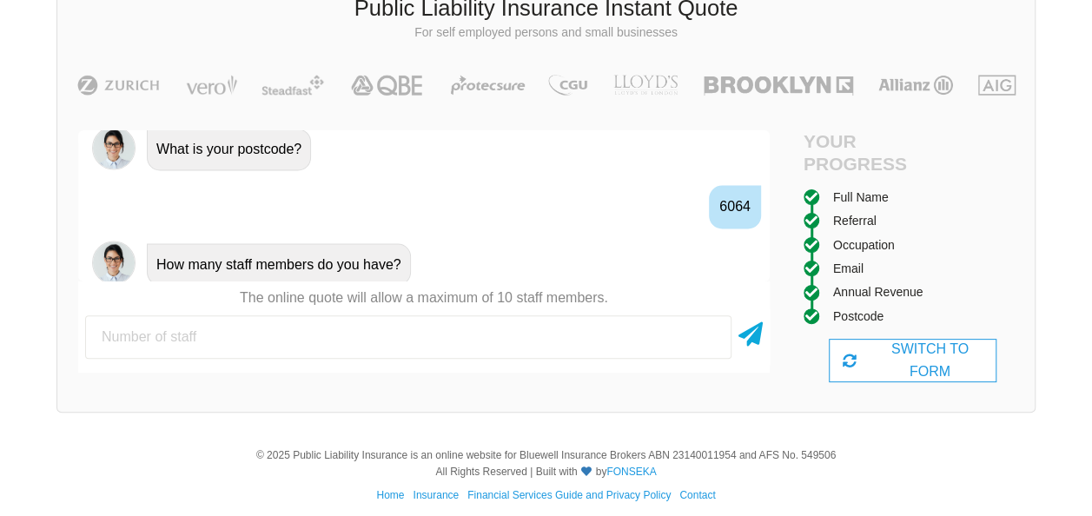
scroll to position [1550, 0]
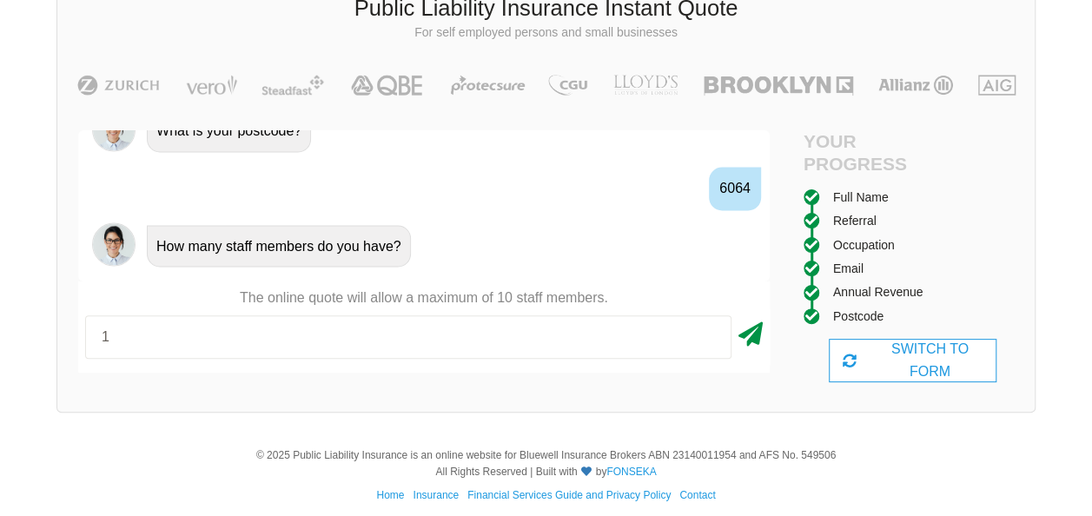
type input "1"
click at [749, 333] on icon at bounding box center [750, 330] width 24 height 31
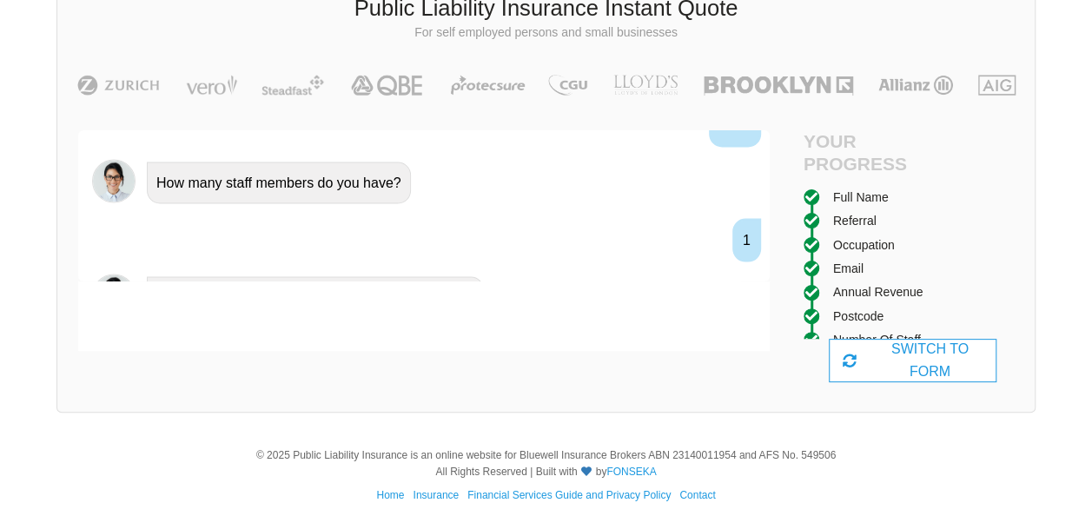
scroll to position [1646, 0]
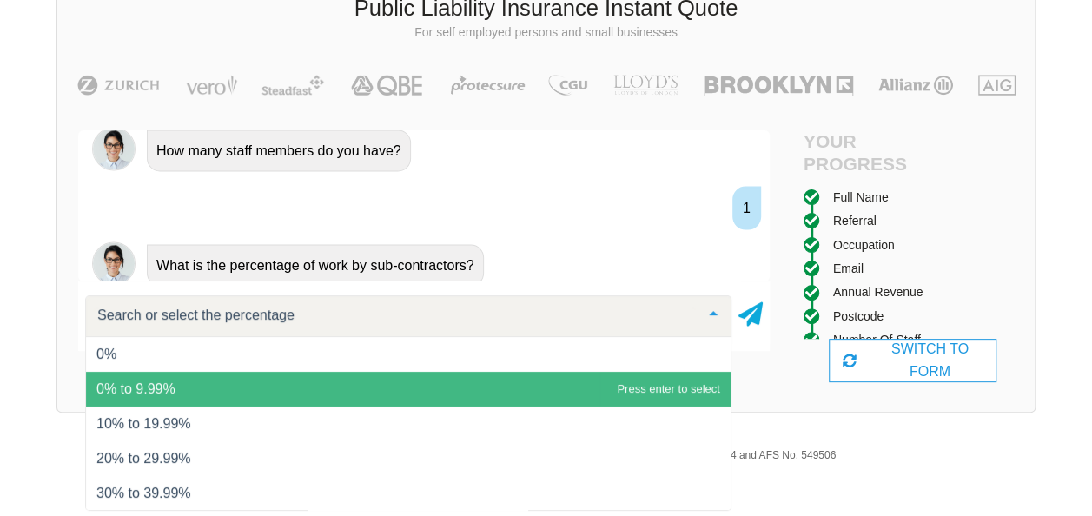
click at [155, 381] on span "0% to 9.99%" at bounding box center [135, 388] width 79 height 15
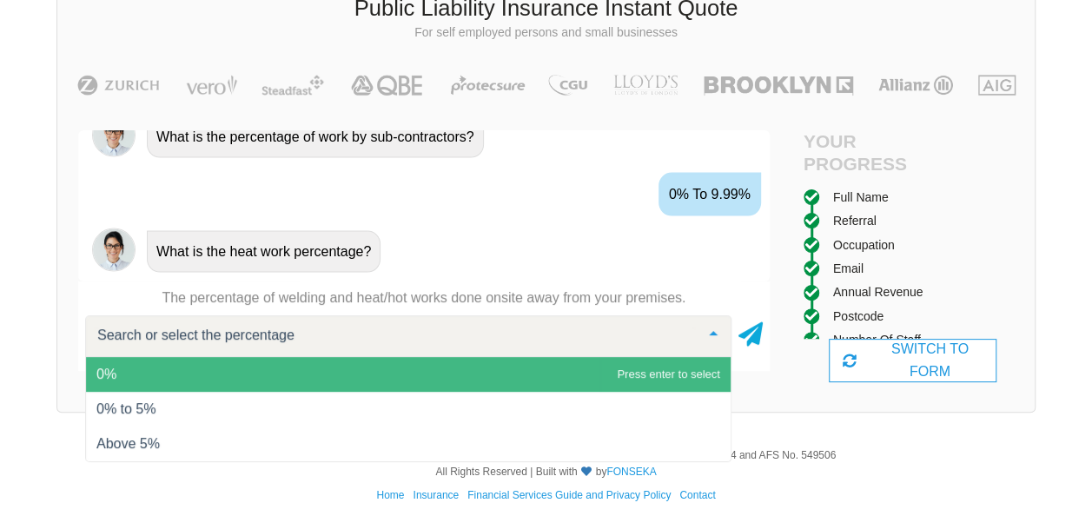
scroll to position [1779, 0]
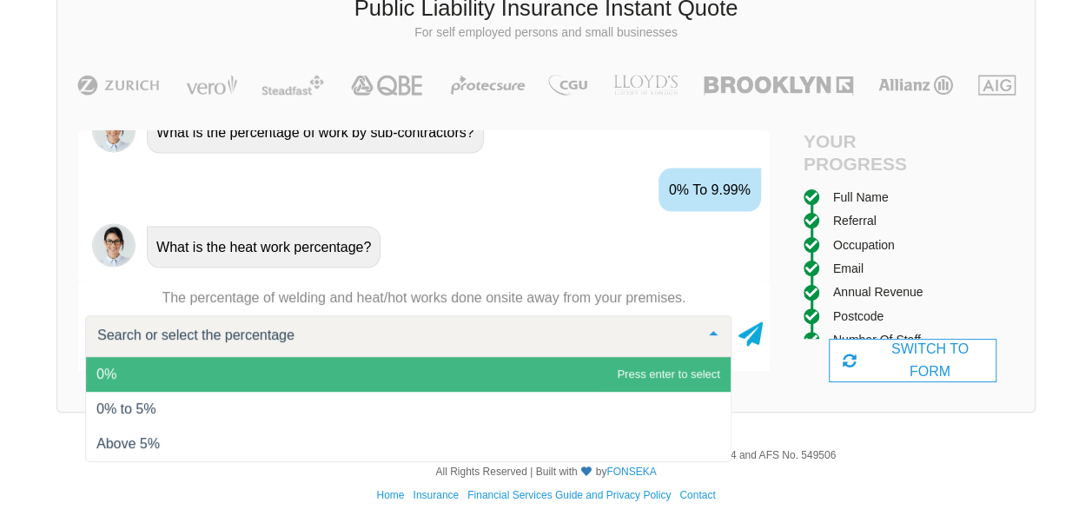
click at [146, 379] on span "0%" at bounding box center [408, 374] width 644 height 35
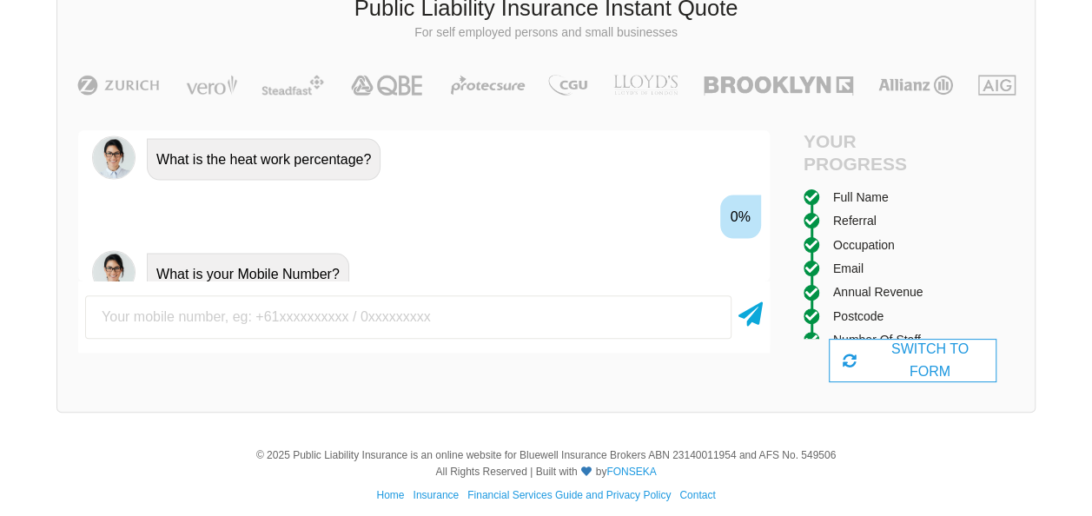
scroll to position [1874, 0]
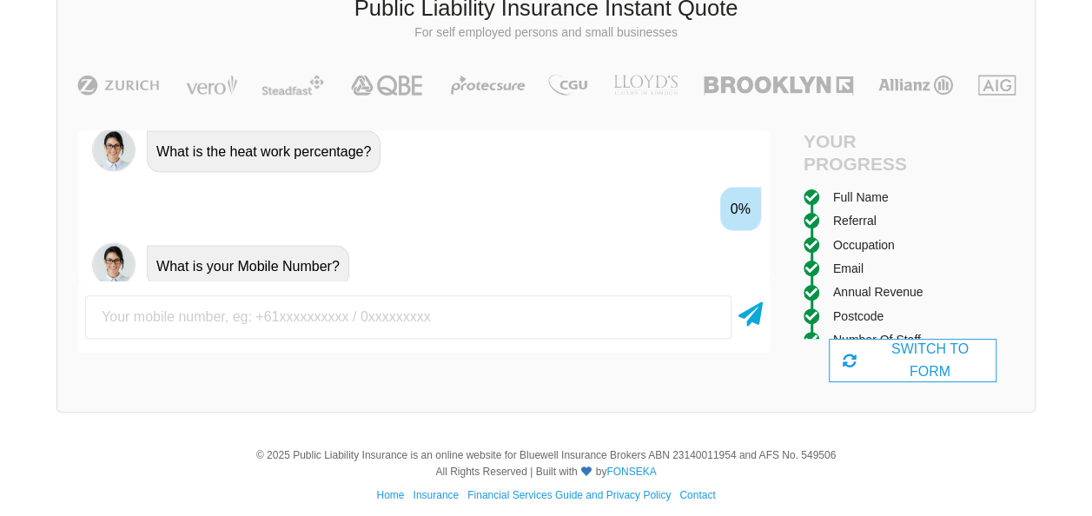
click at [215, 319] on input "text" at bounding box center [408, 316] width 646 height 43
type input "0422345397"
click at [749, 313] on icon at bounding box center [750, 310] width 24 height 31
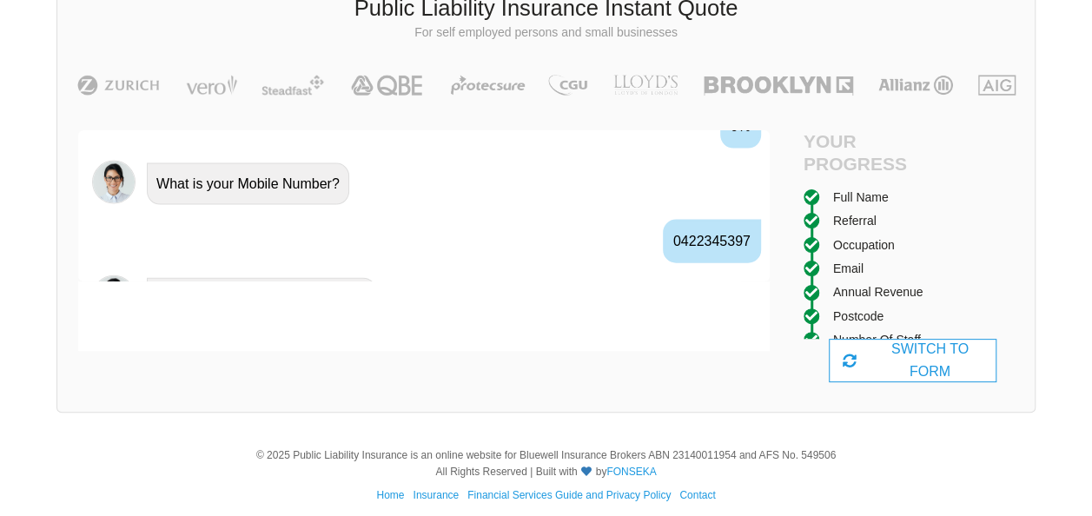
scroll to position [1988, 0]
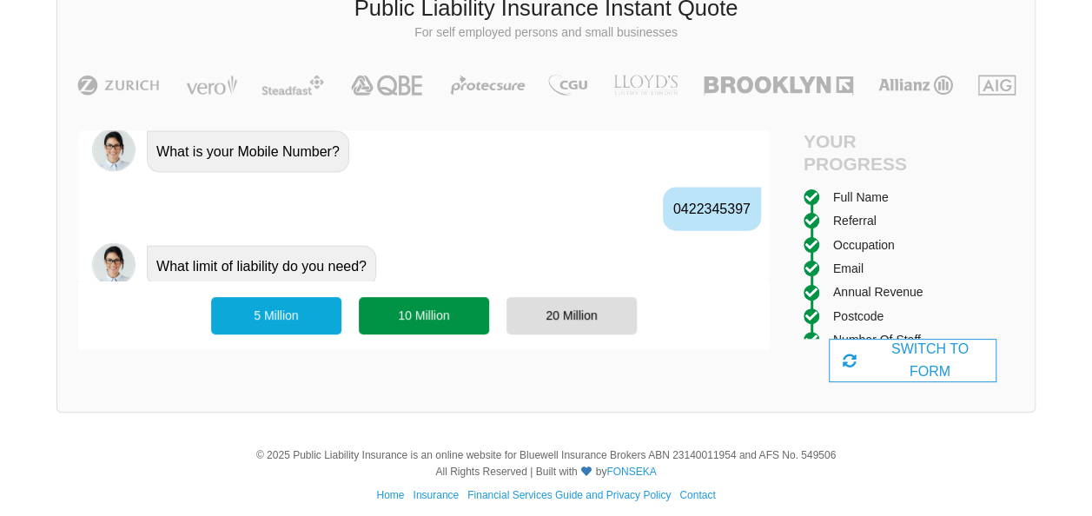
click at [417, 309] on div "10 Million" at bounding box center [424, 315] width 130 height 36
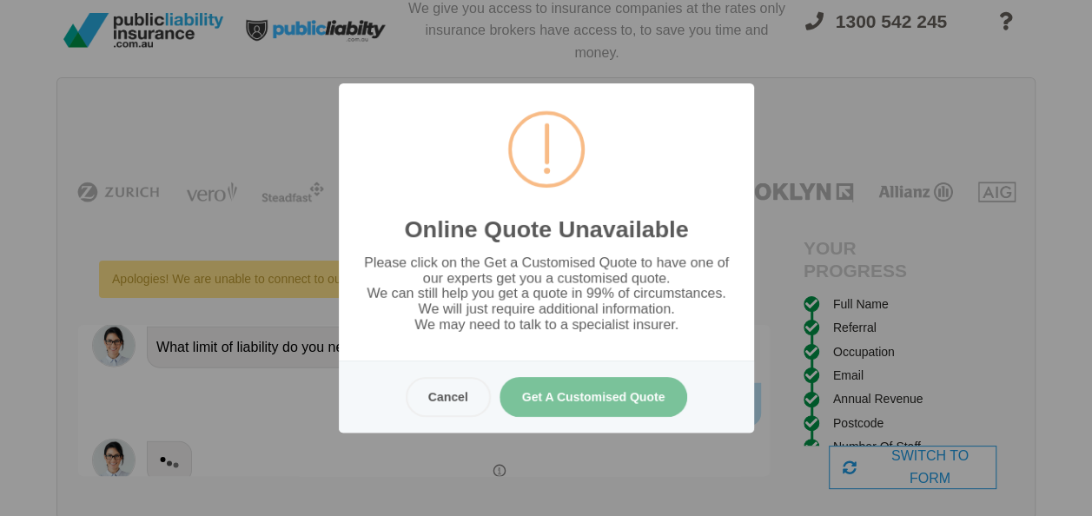
scroll to position [0, 0]
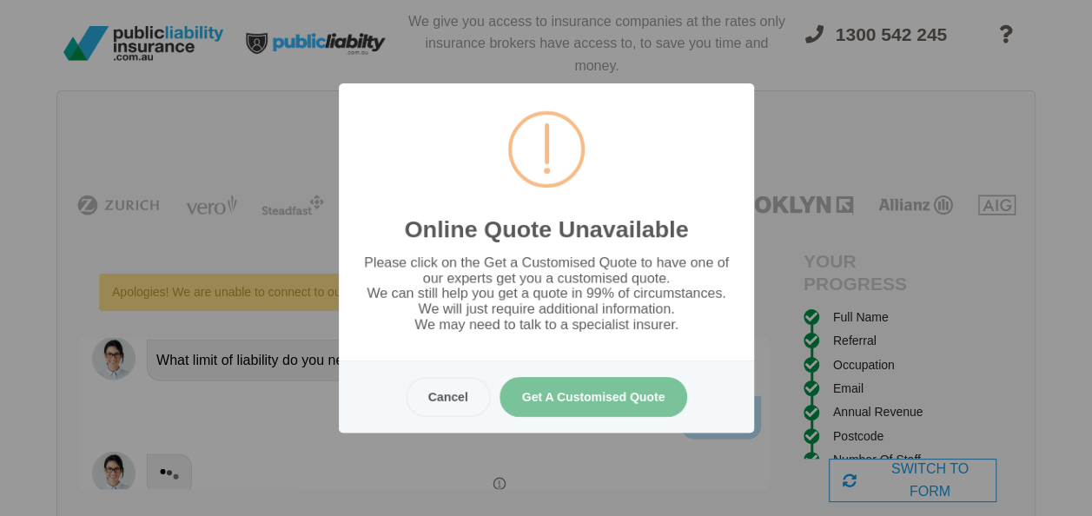
click at [622, 399] on button "Get A Customised Quote" at bounding box center [592, 397] width 188 height 40
